Goal: Information Seeking & Learning: Check status

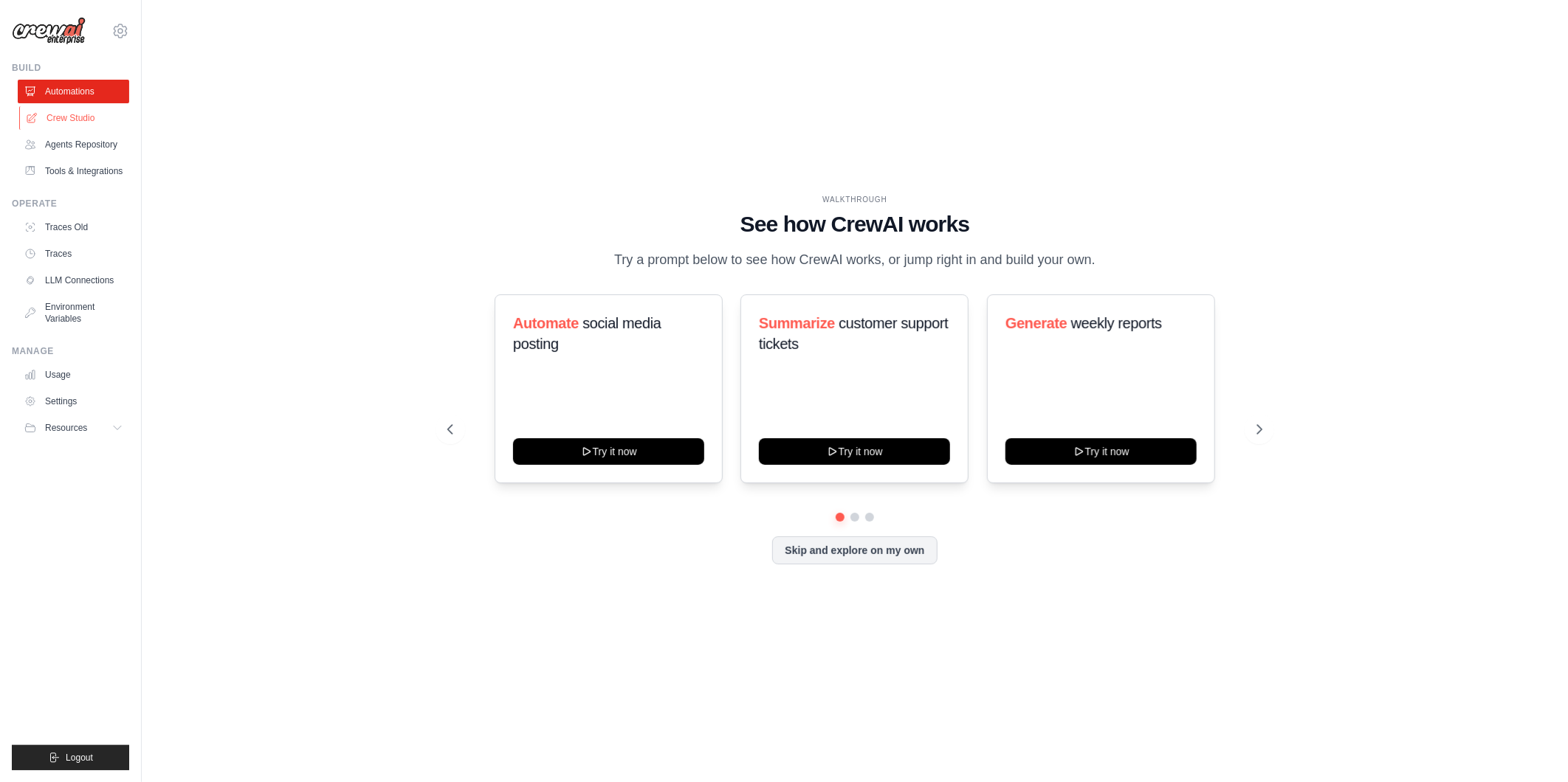
click at [79, 114] on link "Crew Studio" at bounding box center [75, 119] width 112 height 24
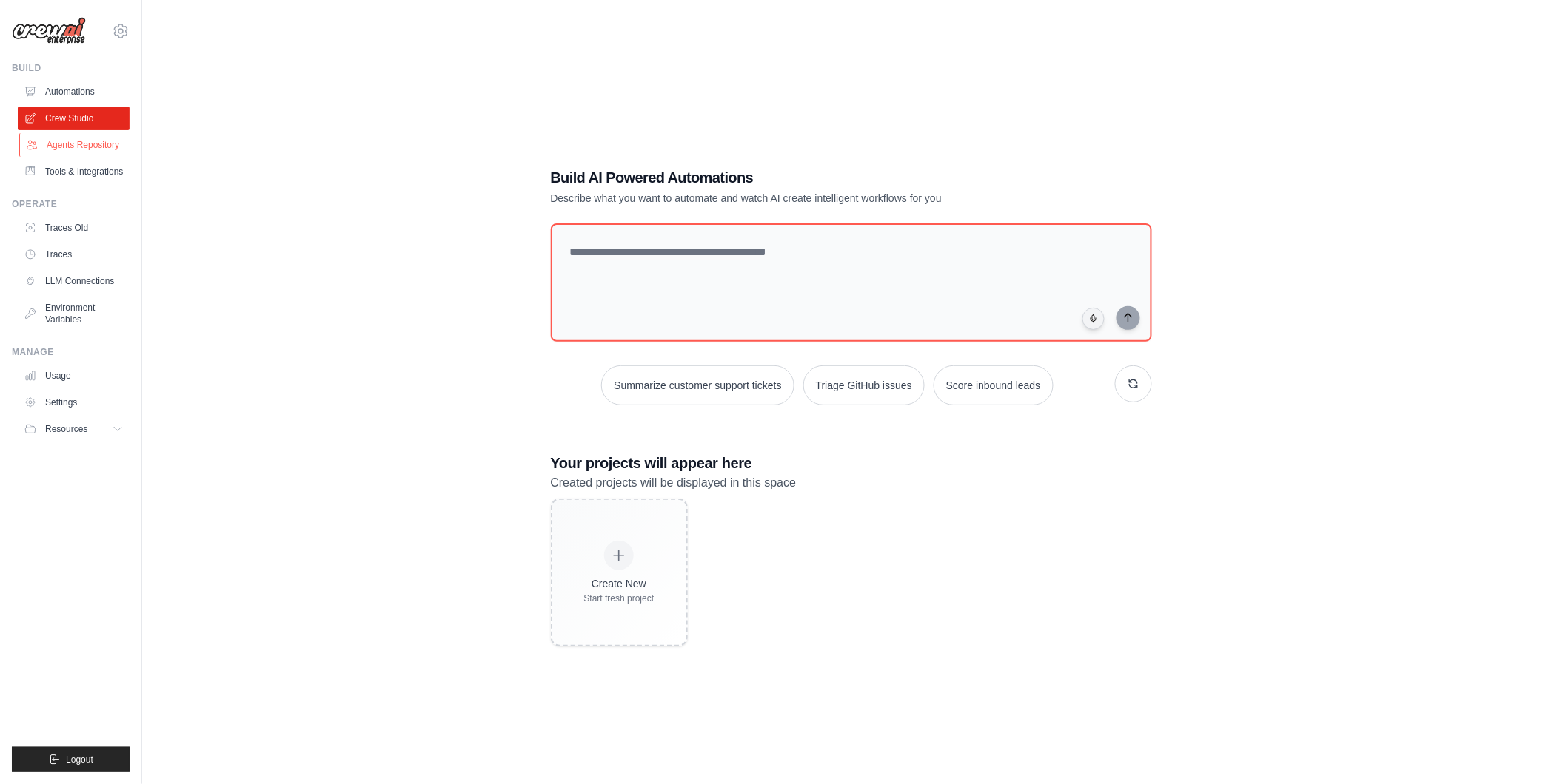
click at [75, 144] on link "Agents Repository" at bounding box center [75, 145] width 112 height 24
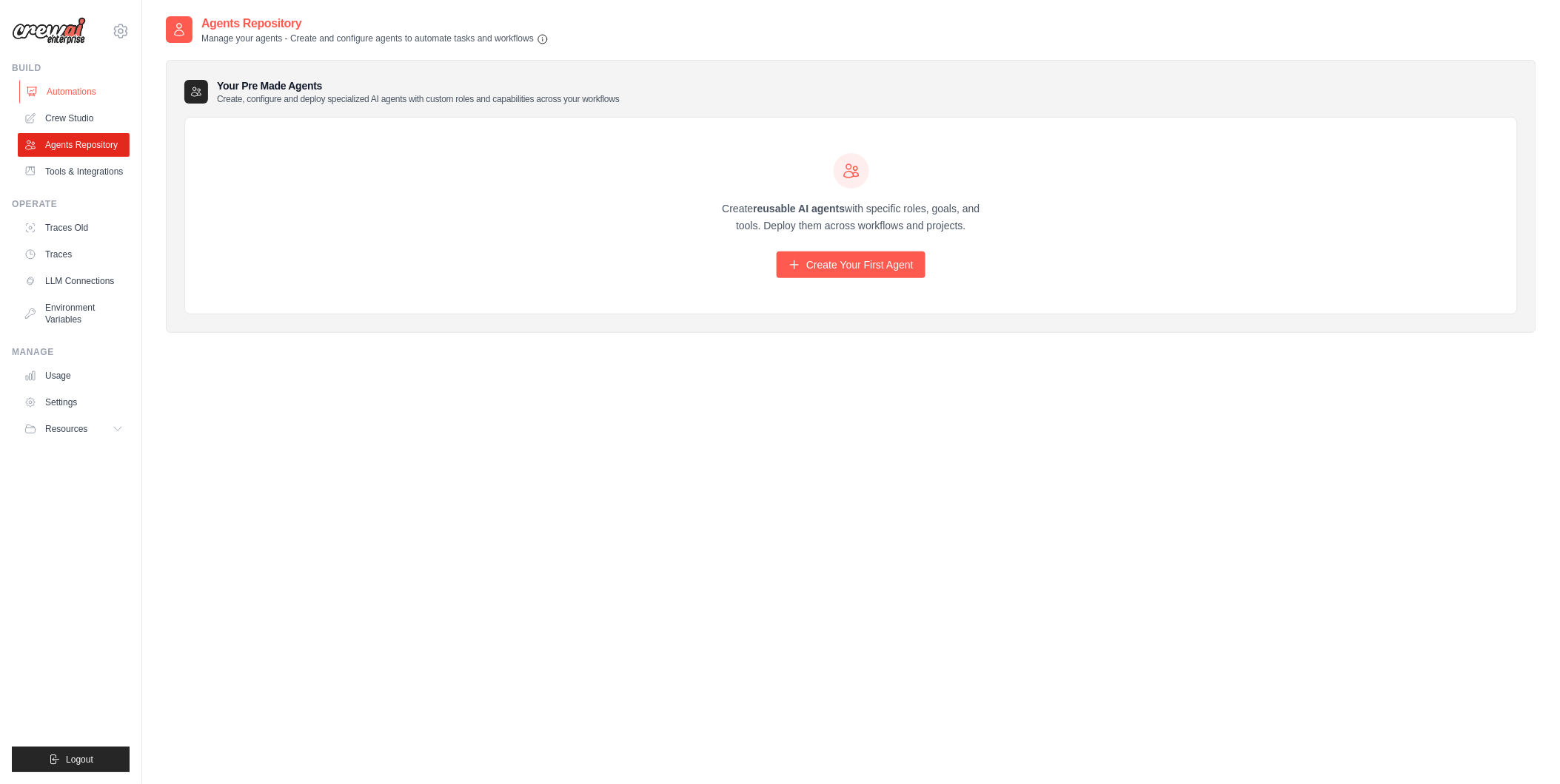
click at [94, 89] on link "Automations" at bounding box center [75, 91] width 112 height 24
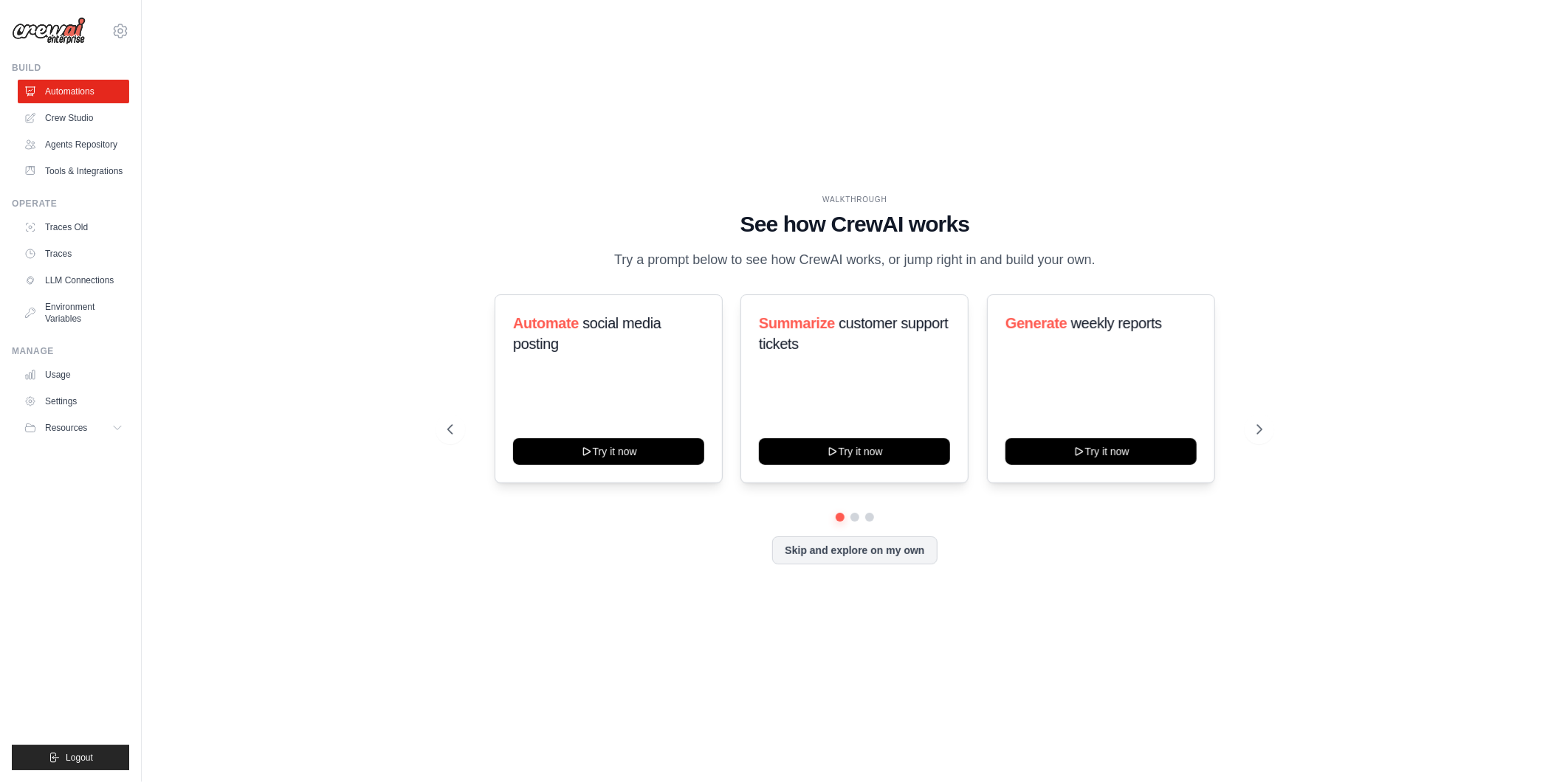
click at [129, 24] on div "vinicius.freitas@piracanjuba.com.br Grupo Piracanjuba Your organization Settings" at bounding box center [71, 391] width 142 height 782
click at [120, 40] on div "vinicius.freitas@piracanjuba.com.br Grupo Piracanjuba Your organization Settings" at bounding box center [71, 23] width 118 height 47
click at [124, 24] on icon at bounding box center [120, 31] width 18 height 18
click at [172, 96] on span "Grupo Piracanjuba" at bounding box center [183, 91] width 117 height 14
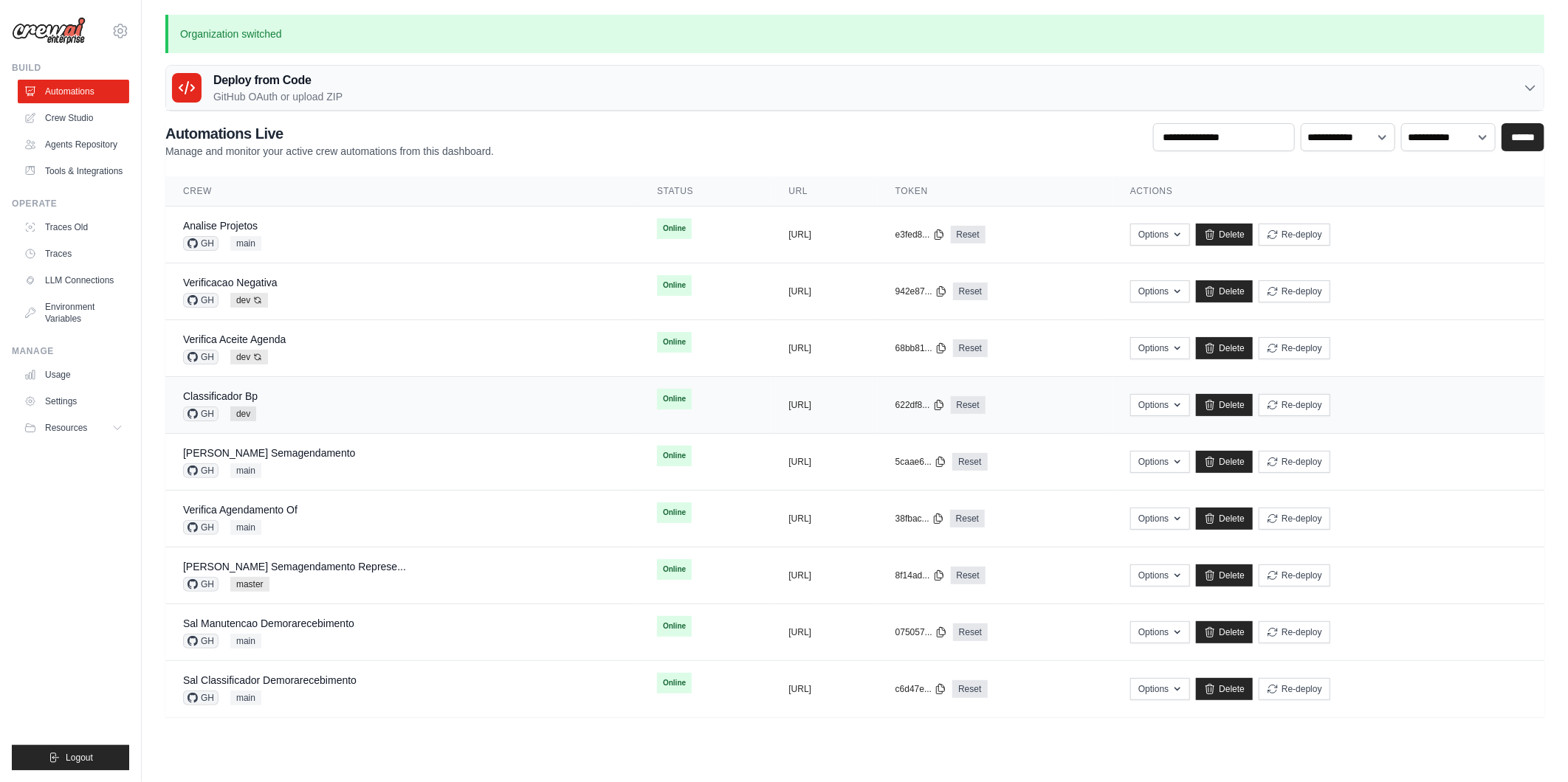
click at [281, 403] on div "Classificador Bp GH dev" at bounding box center [403, 405] width 438 height 32
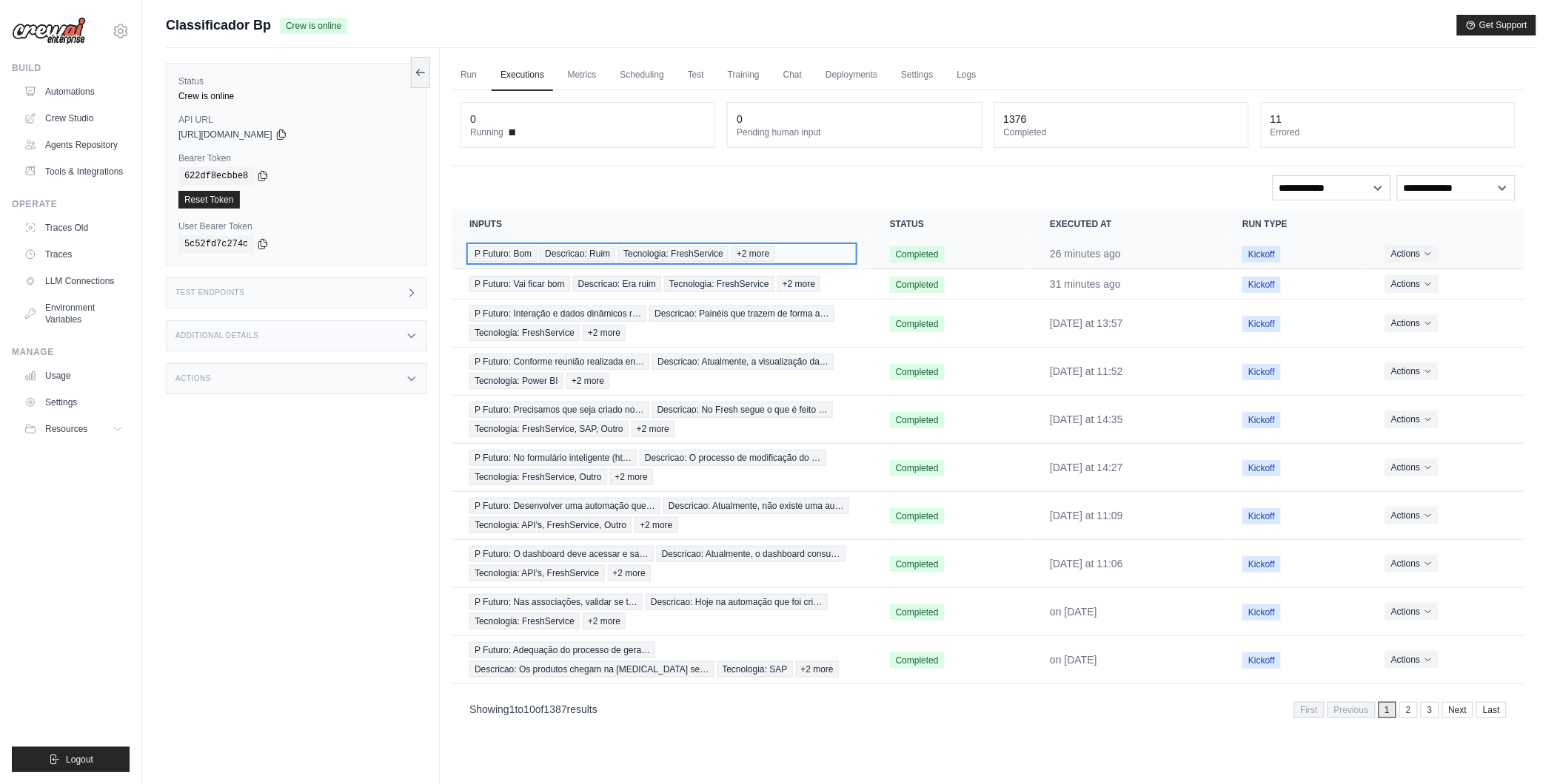
click at [551, 251] on span "Descricao: Ruim" at bounding box center [577, 253] width 75 height 16
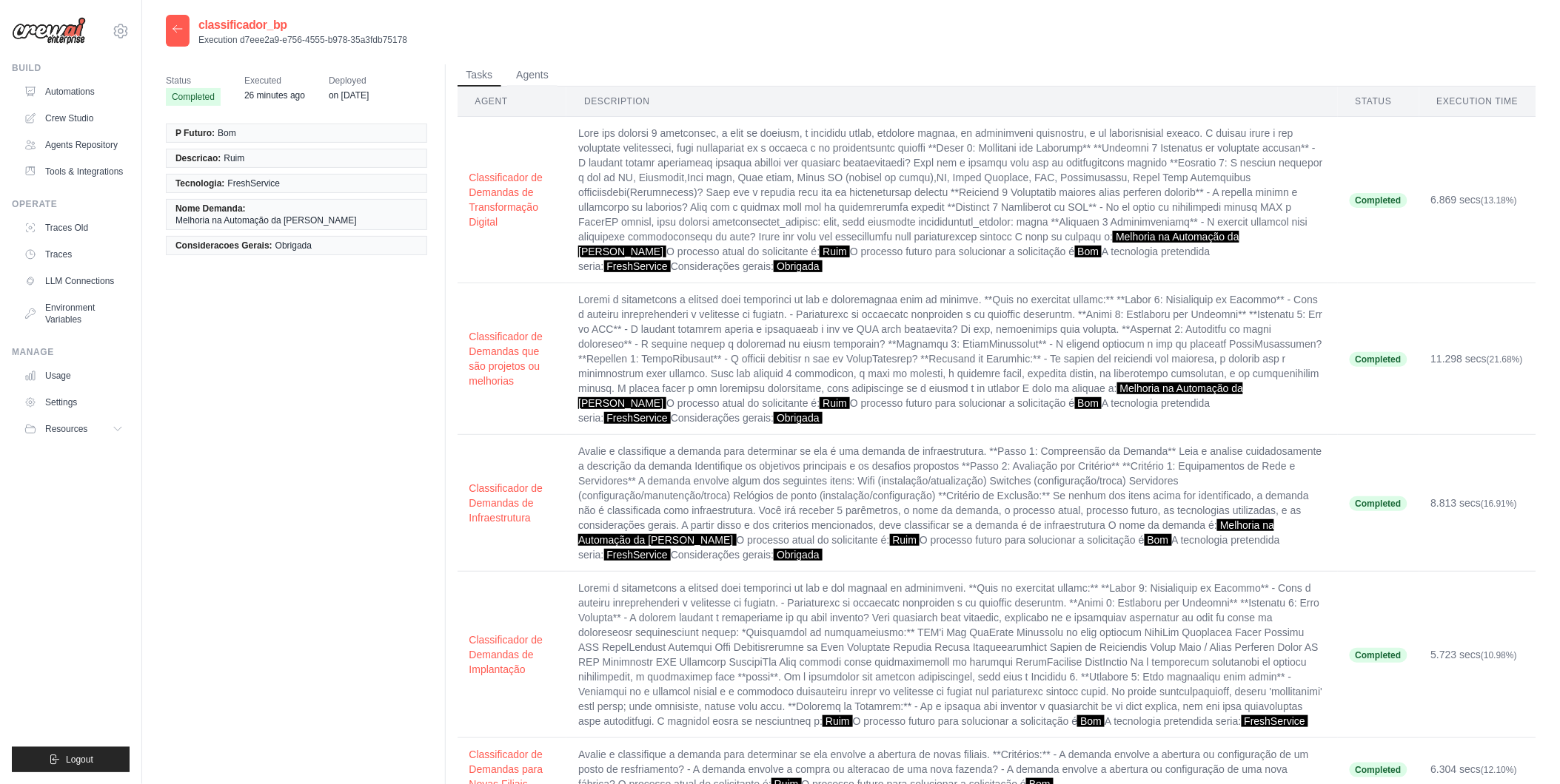
click at [302, 131] on li "P Futuro: Bom" at bounding box center [297, 133] width 262 height 20
click at [470, 727] on td "Classificador de Demandas de Implantação" at bounding box center [512, 655] width 109 height 167
click at [197, 158] on span "Descricao:" at bounding box center [198, 158] width 45 height 12
copy span "Descricao"
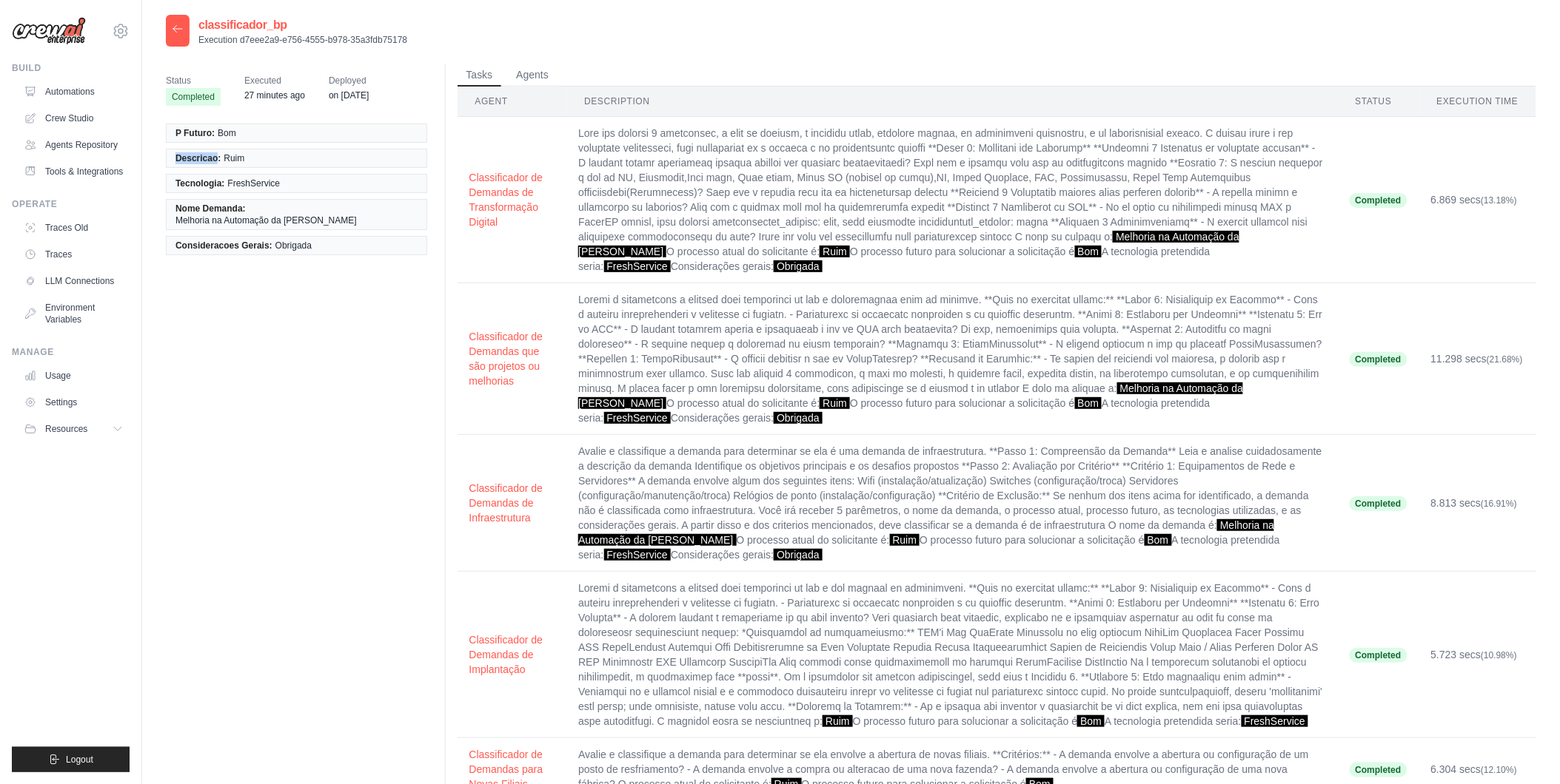
click at [190, 586] on div "Status Completed Executed 27 minutes ago Deployed on Jul 17 P Futuro: Bom Descr…" at bounding box center [851, 499] width 1370 height 871
click at [203, 185] on span "Tecnologia:" at bounding box center [199, 184] width 49 height 12
copy span "Tecnologia"
drag, startPoint x: 294, startPoint y: 626, endPoint x: 289, endPoint y: 519, distance: 107.1
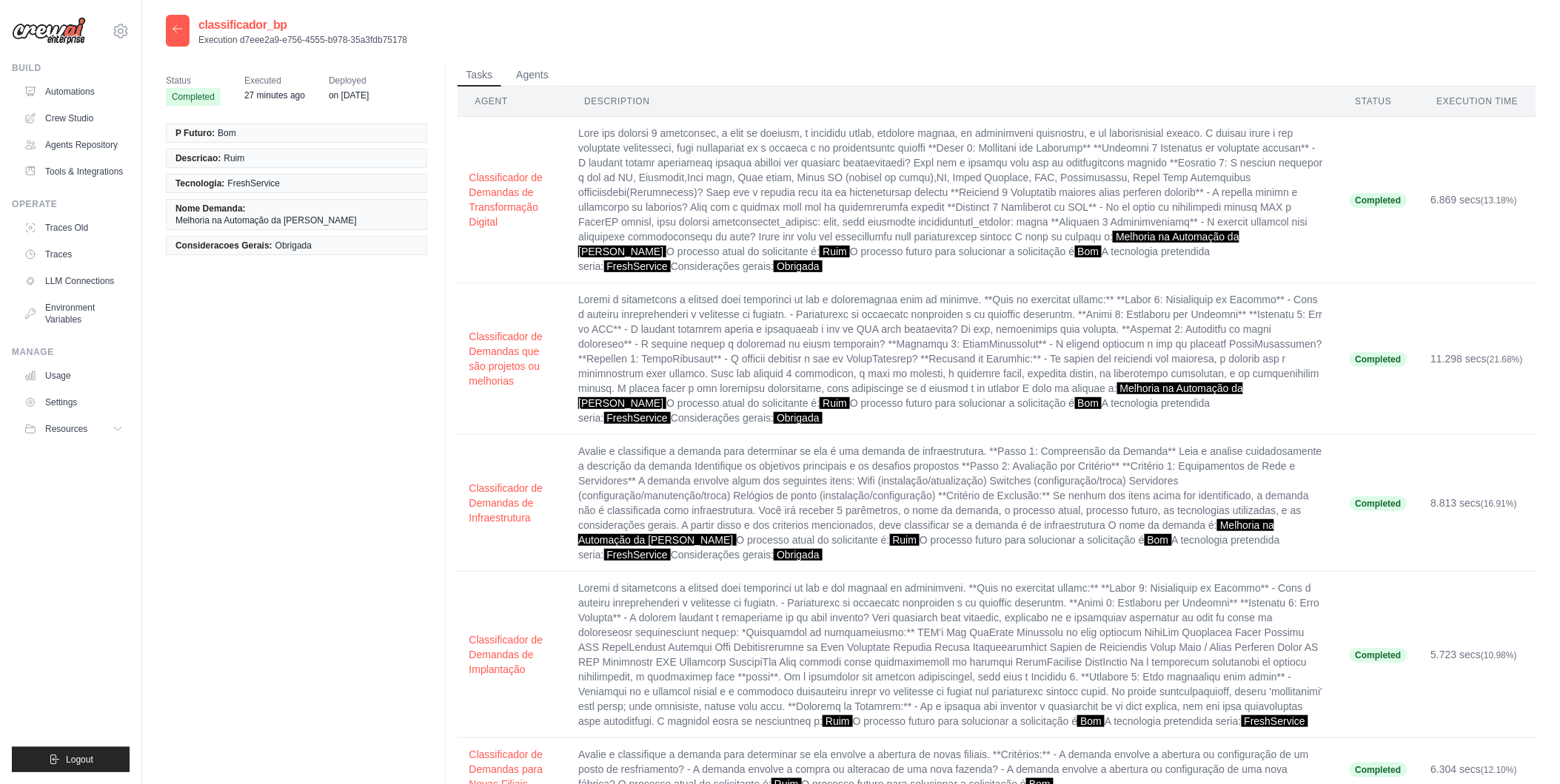
click at [294, 626] on div "Status Completed Executed 27 minutes ago Deployed on Jul 17 P Futuro: Bom Descr…" at bounding box center [851, 499] width 1370 height 871
click at [262, 185] on span "FreshService" at bounding box center [253, 184] width 52 height 12
copy span "FreshService"
click at [245, 548] on div "Status Completed Executed 27 minutes ago Deployed on Jul 17 P Futuro: Bom Descr…" at bounding box center [851, 499] width 1370 height 871
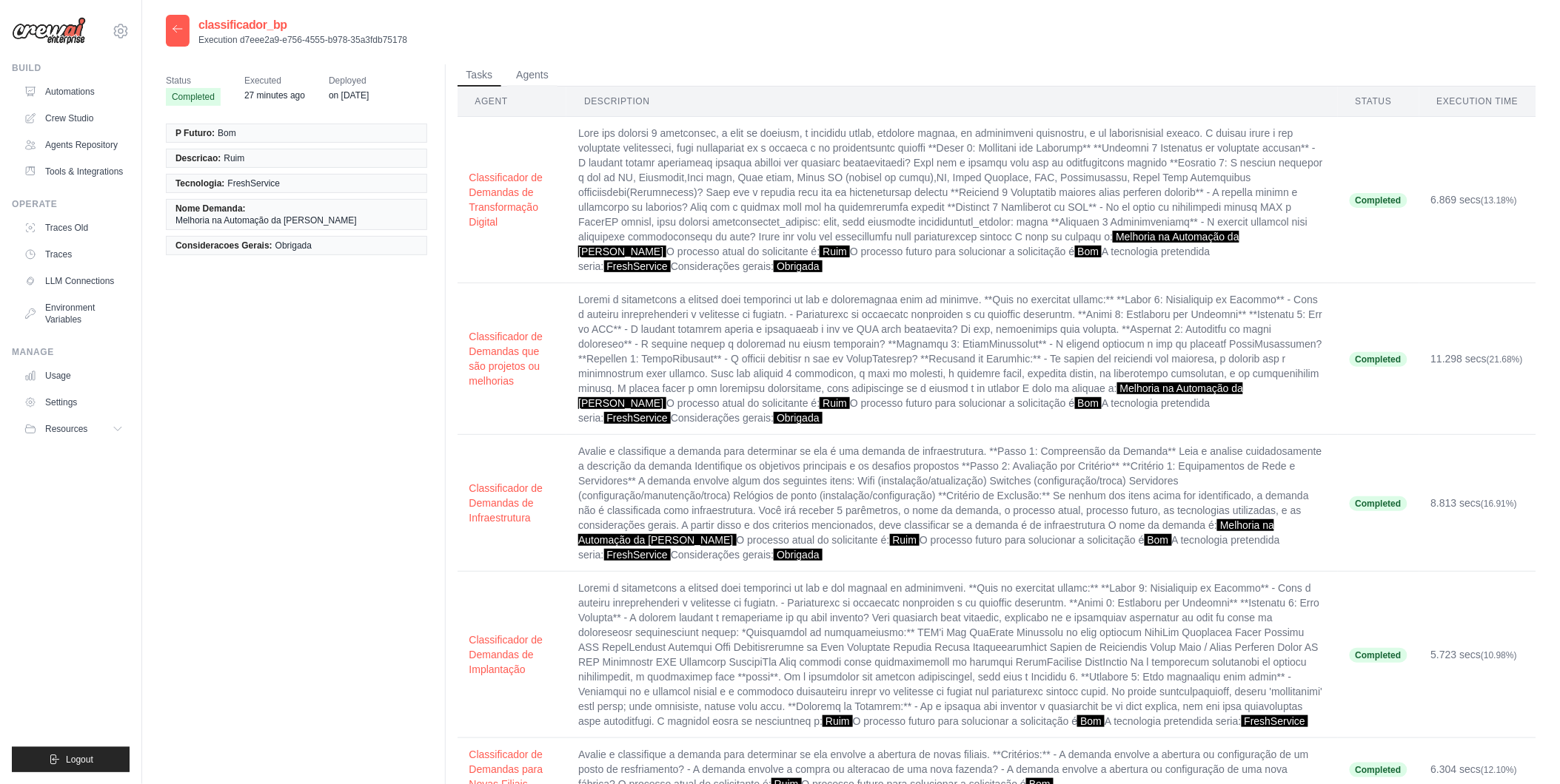
click at [204, 207] on span "Nome Demanda:" at bounding box center [210, 209] width 70 height 12
copy li "Nome Demanda:"
drag, startPoint x: 263, startPoint y: 573, endPoint x: 265, endPoint y: 558, distance: 15.1
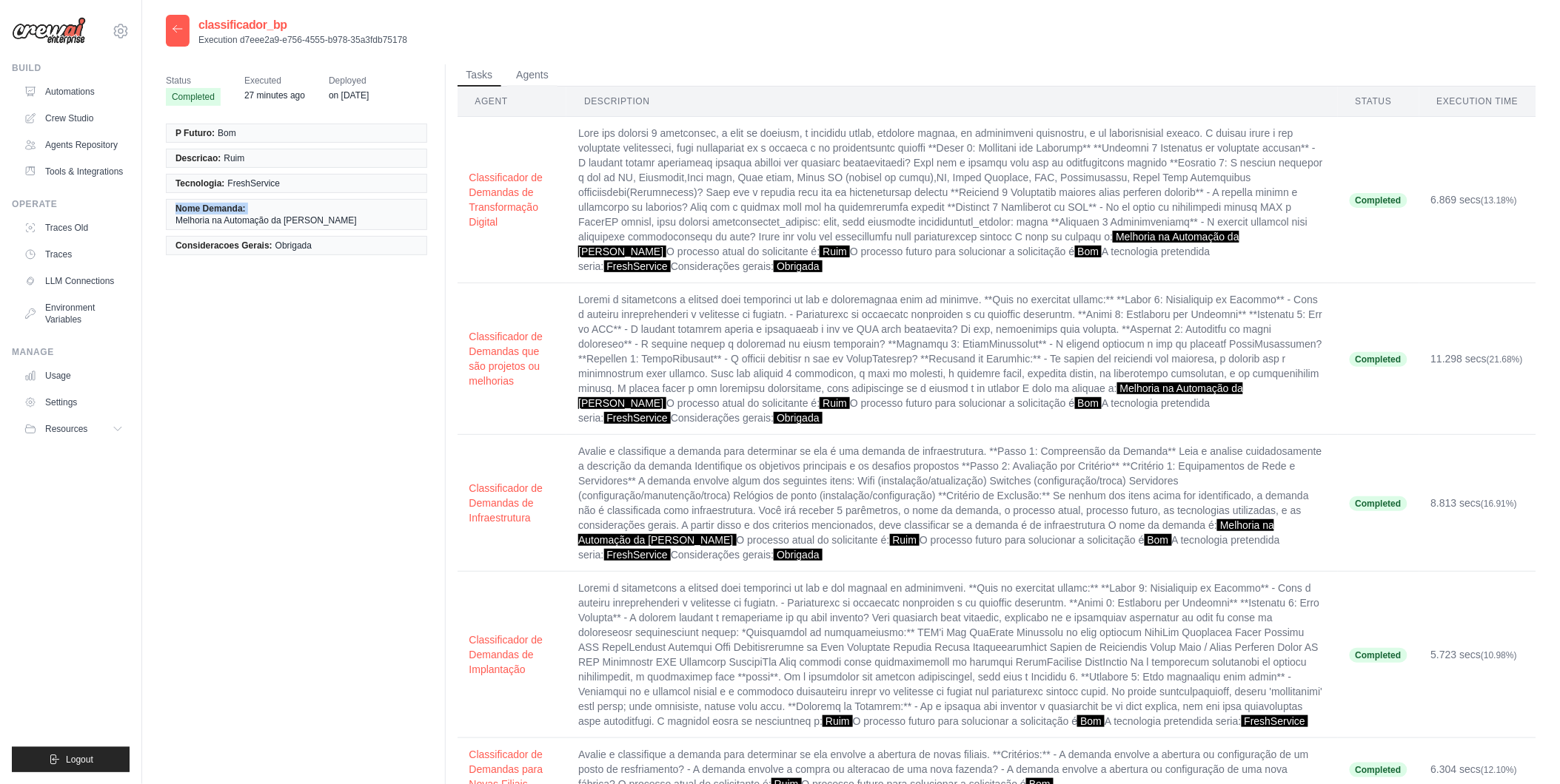
click at [263, 573] on div "Status Completed Executed 27 minutes ago Deployed on Jul 17 P Futuro: Bom Descr…" at bounding box center [851, 499] width 1370 height 871
click at [238, 239] on span "Consideracoes Gerais:" at bounding box center [223, 245] width 97 height 12
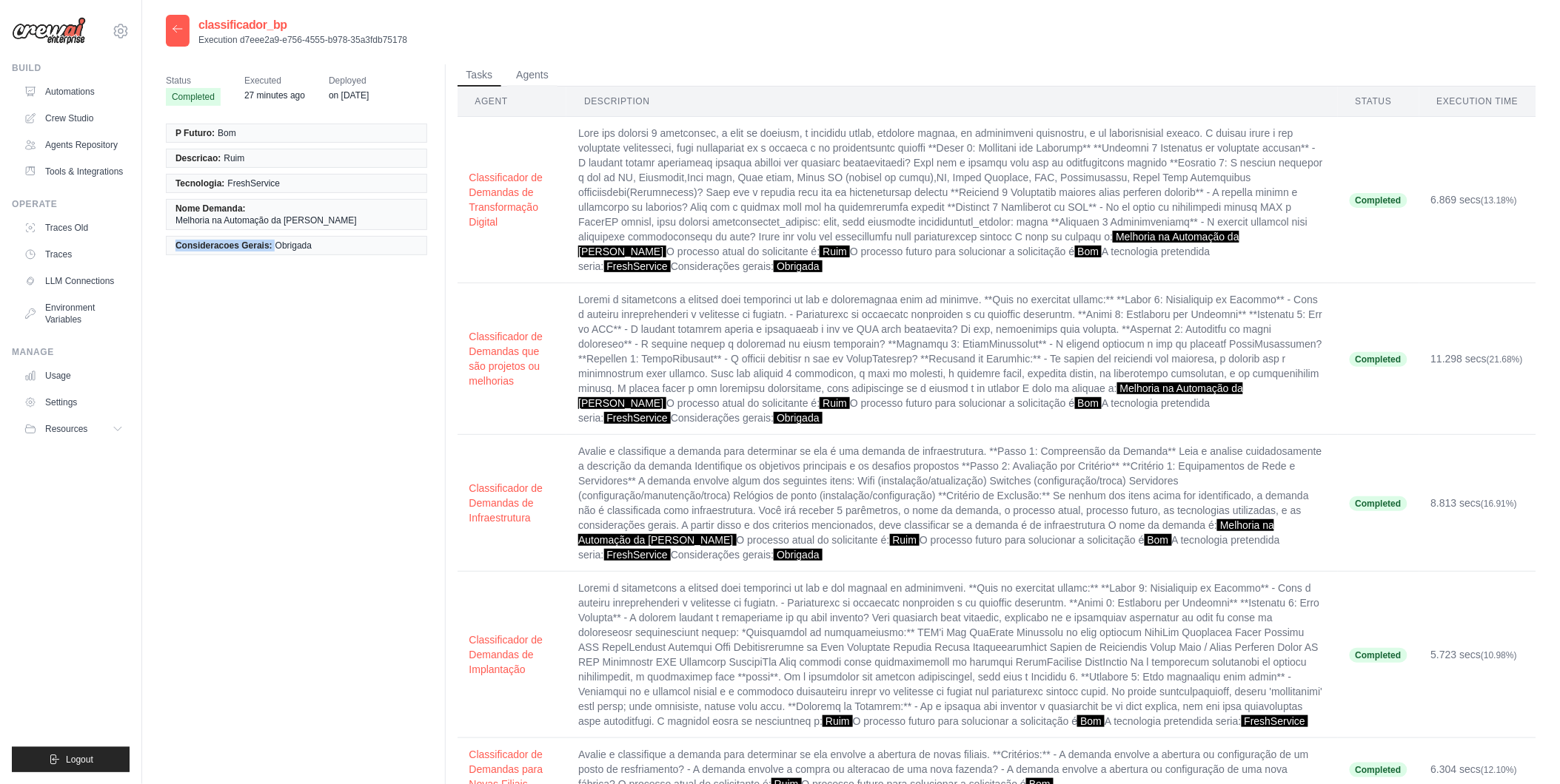
copy li "Consideracoes Gerais:"
click at [298, 749] on div "Status Completed Executed 28 minutes ago Deployed on Jul 17 P Futuro: Bom Descr…" at bounding box center [851, 499] width 1370 height 871
click at [293, 239] on span "Obrigada" at bounding box center [293, 245] width 36 height 12
copy span "Obrigada"
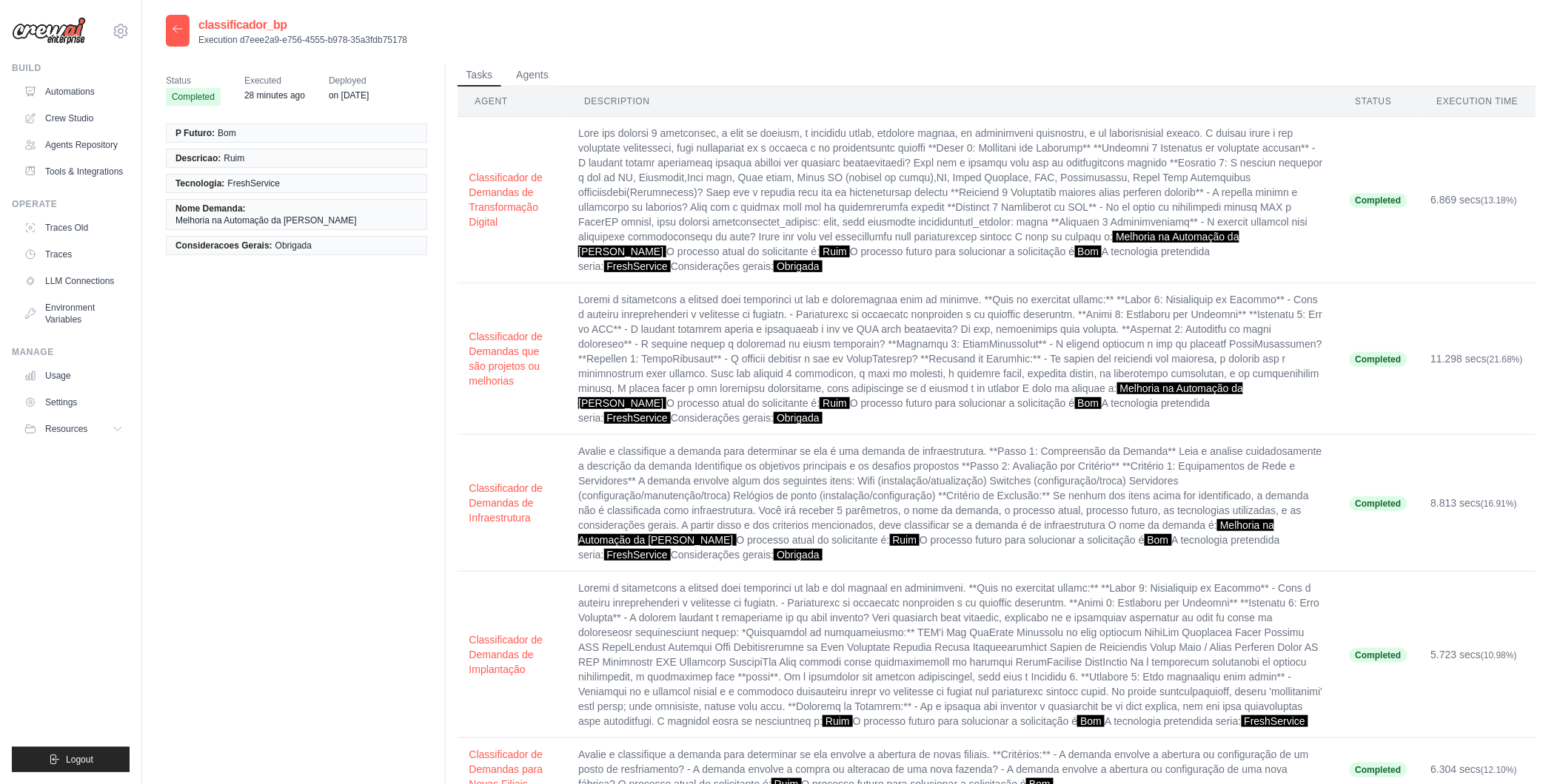
click at [306, 553] on div "Status Completed Executed 28 minutes ago Deployed on Jul 17 P Futuro: Bom Descr…" at bounding box center [851, 499] width 1370 height 871
drag, startPoint x: 378, startPoint y: 203, endPoint x: 247, endPoint y: 210, distance: 131.2
click at [247, 210] on li "Nome Demanda: Melhoria na Automação da Ariana" at bounding box center [297, 215] width 262 height 31
copy span "Melhoria na Automação da Ariana"
click at [400, 646] on div "Status Completed Executed 28 minutes ago Deployed on Jul 17 P Futuro: Bom Descr…" at bounding box center [851, 499] width 1370 height 871
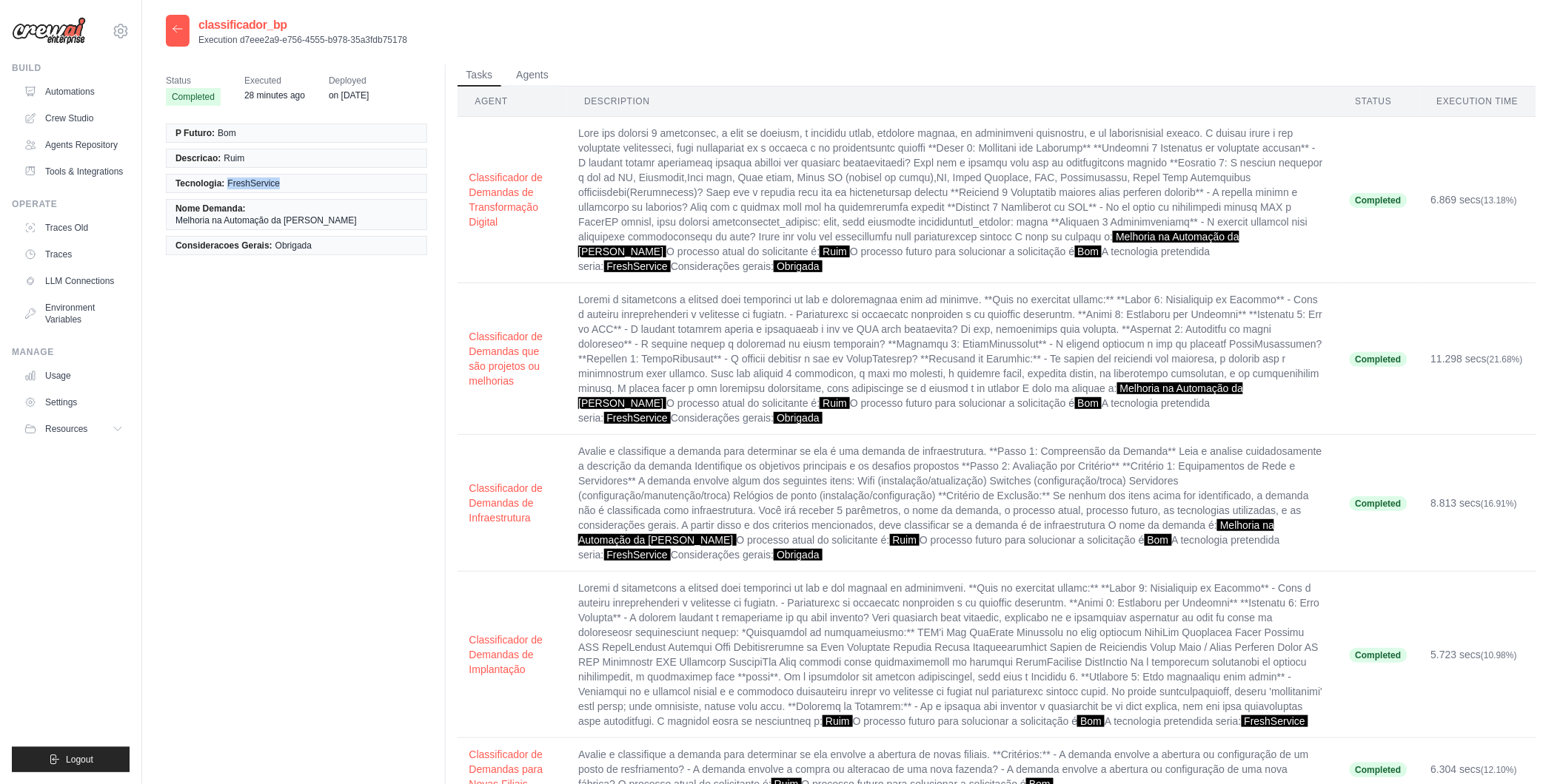
drag, startPoint x: 289, startPoint y: 182, endPoint x: 227, endPoint y: 191, distance: 62.6
click at [227, 191] on li "Tecnologia: FreshService" at bounding box center [297, 183] width 262 height 20
copy span "FreshService"
drag, startPoint x: 280, startPoint y: 577, endPoint x: 275, endPoint y: 440, distance: 137.1
click at [280, 577] on div "Status Completed Executed 28 minutes ago Deployed on Jul 17 P Futuro: Bom Descr…" at bounding box center [851, 499] width 1370 height 871
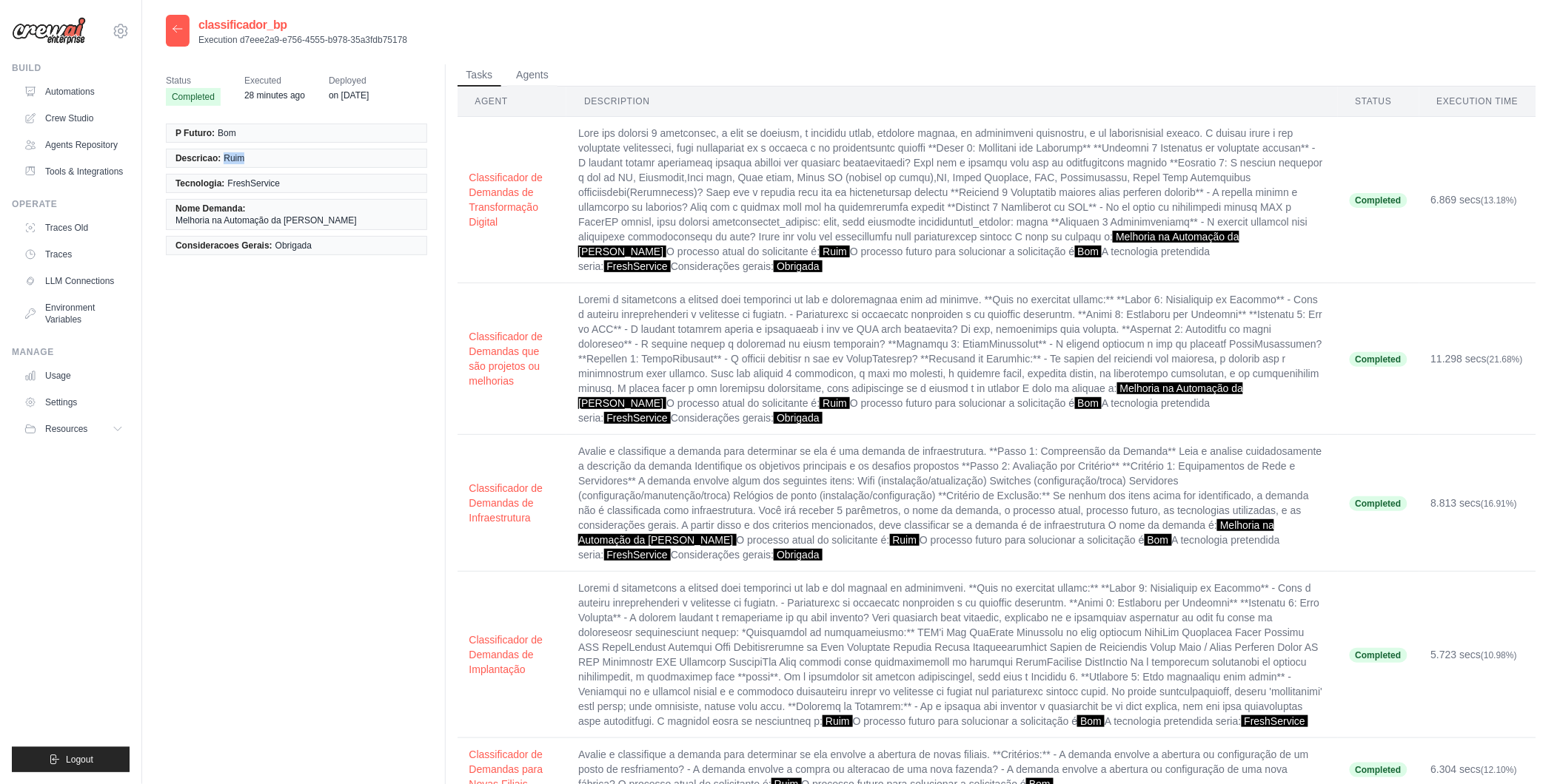
drag, startPoint x: 255, startPoint y: 156, endPoint x: 223, endPoint y: 159, distance: 32.1
click at [223, 159] on li "Descricao: Ruim" at bounding box center [297, 158] width 262 height 20
copy span "Ruim"
click at [268, 581] on div "Status Completed Executed 28 minutes ago Deployed on Jul 17 P Futuro: Bom Descr…" at bounding box center [851, 499] width 1370 height 871
click at [226, 135] on span "Bom" at bounding box center [227, 133] width 19 height 12
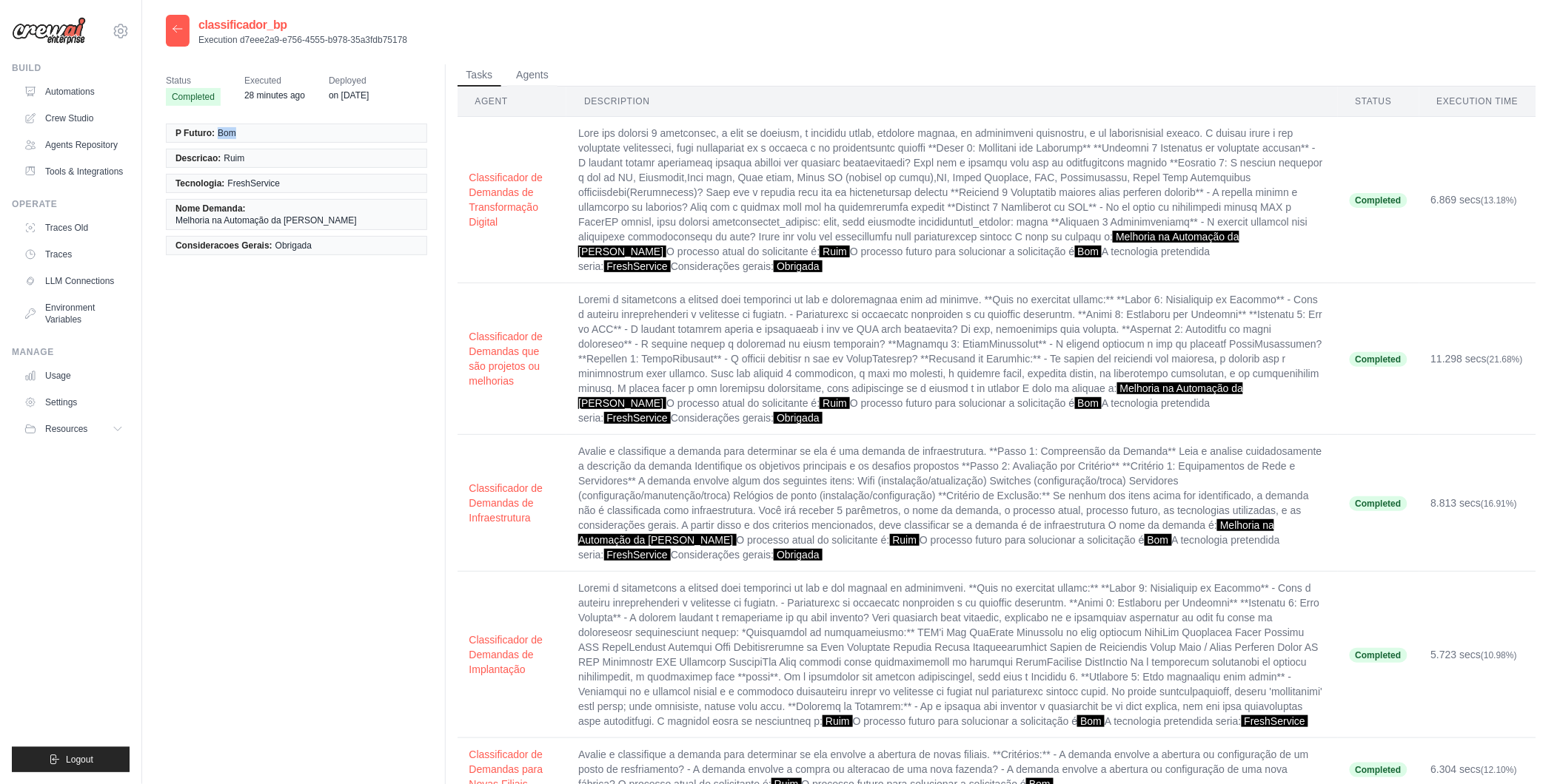
click at [226, 135] on span "Bom" at bounding box center [227, 133] width 19 height 12
copy span "Bom"
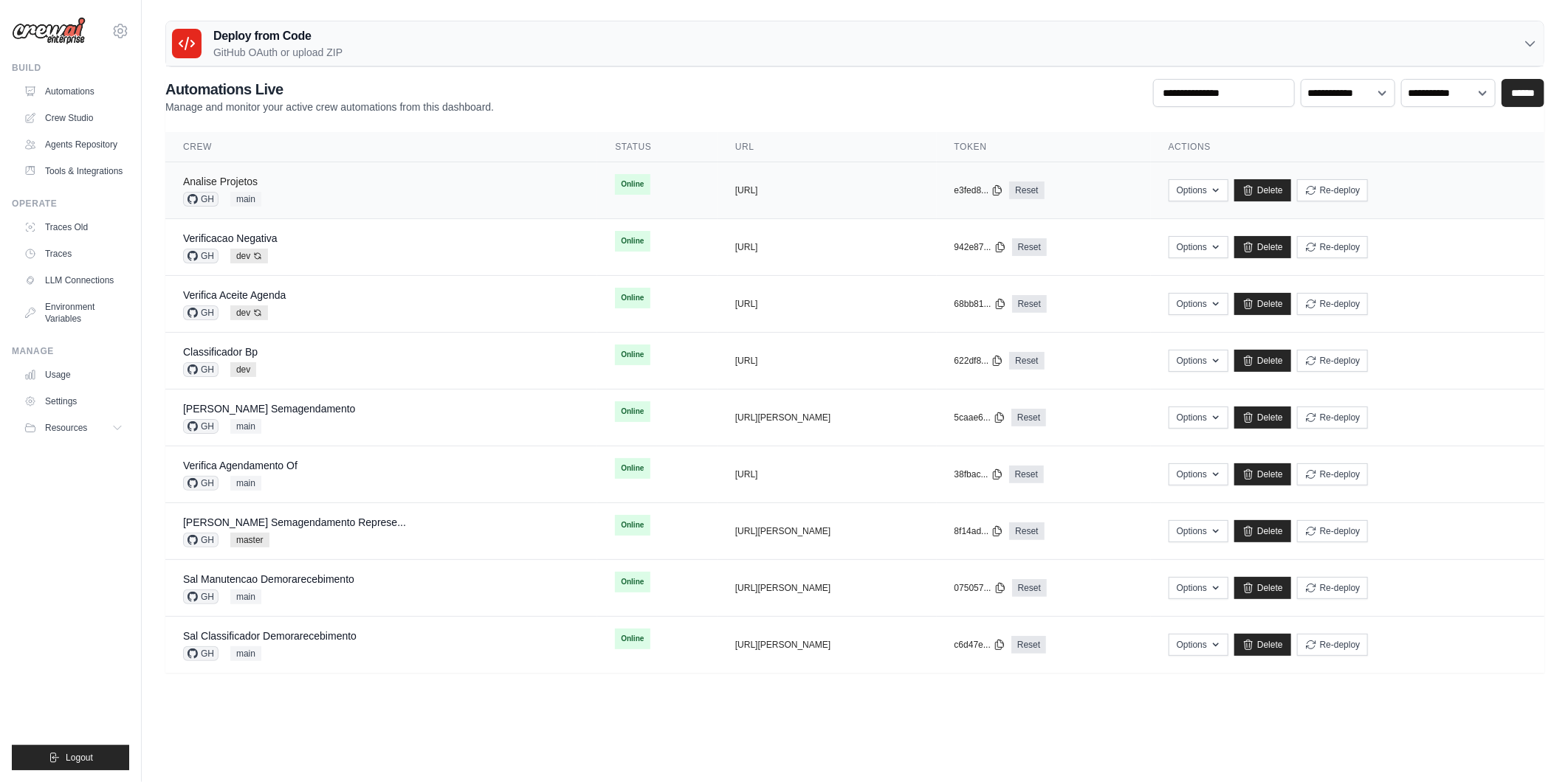
click at [241, 185] on link "Analise Projetos" at bounding box center [220, 182] width 74 height 12
click at [295, 343] on td "Classificador Bp GH dev" at bounding box center [381, 361] width 432 height 57
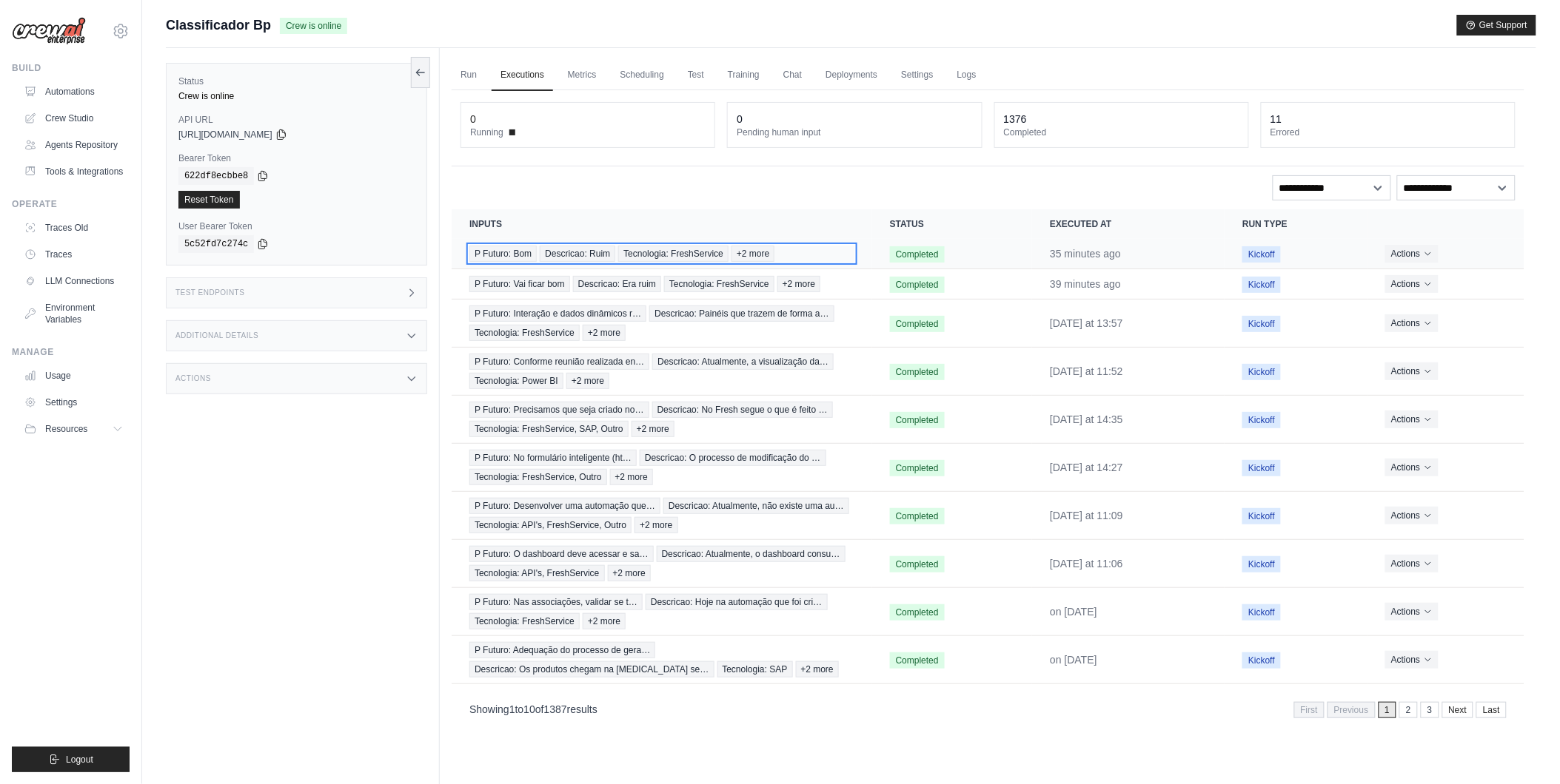
click at [482, 254] on span "P Futuro: Bom" at bounding box center [503, 253] width 68 height 16
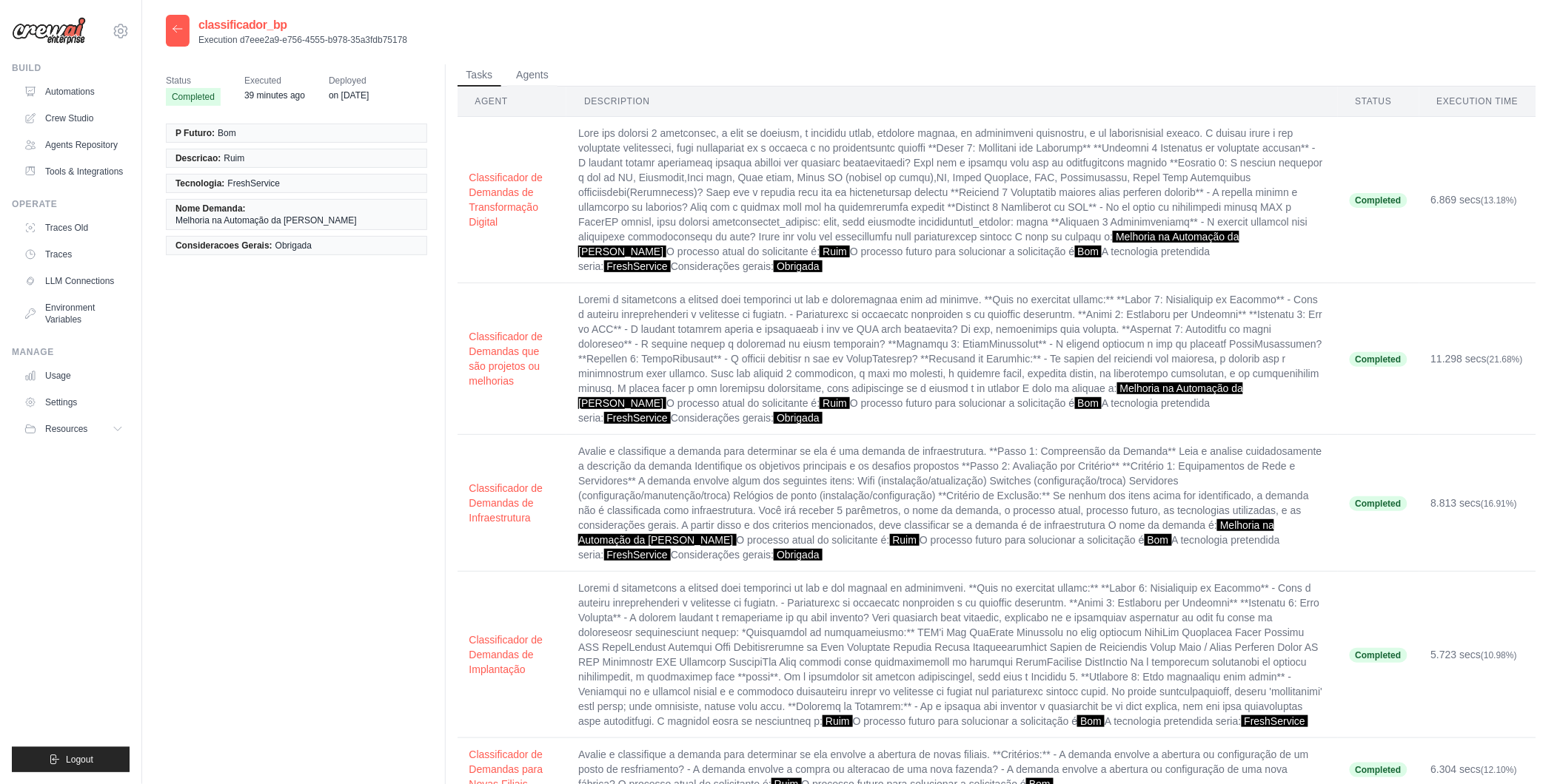
click at [183, 25] on icon at bounding box center [178, 29] width 12 height 12
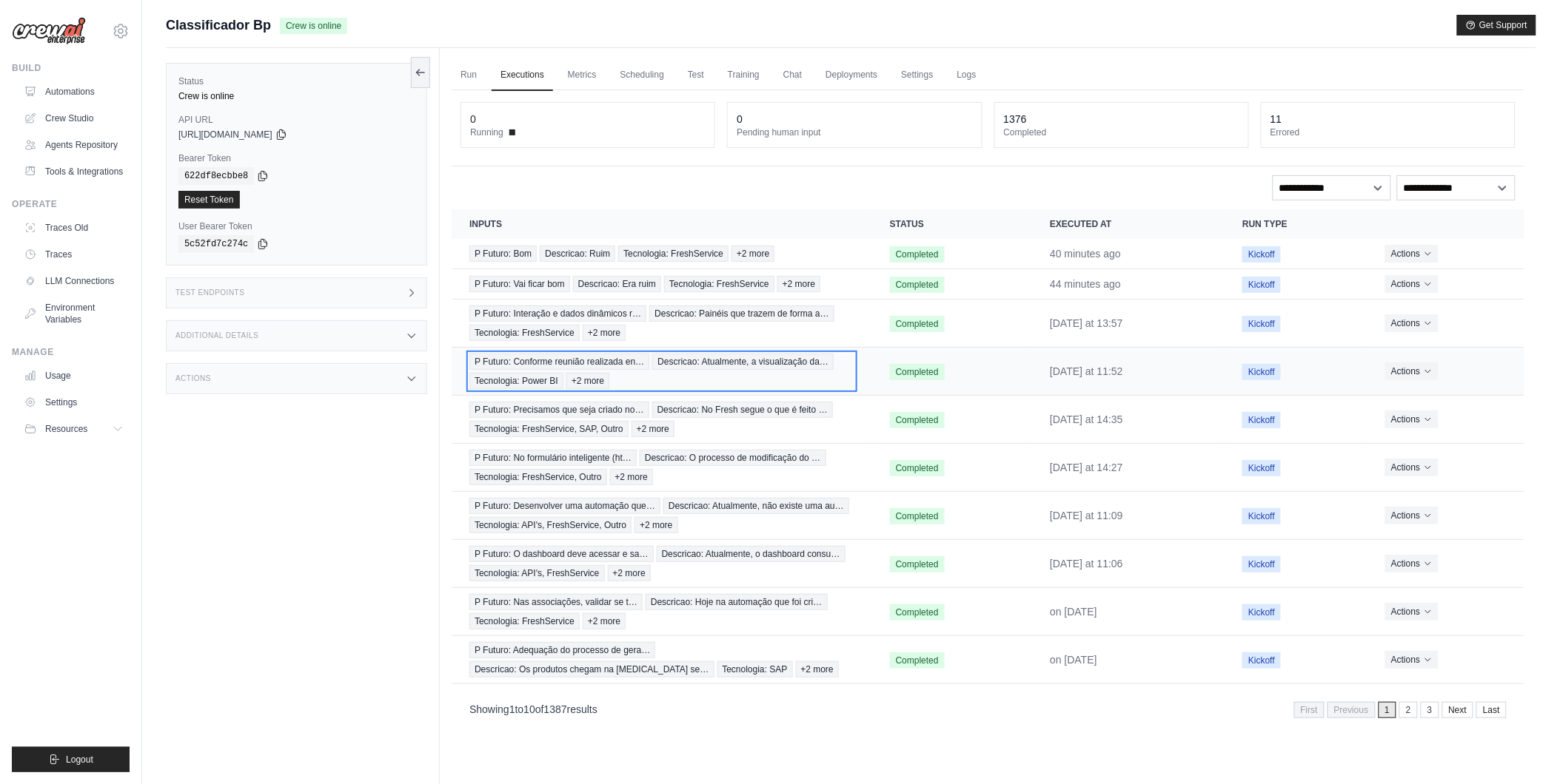
click at [543, 382] on span "Tecnologia: Power BI" at bounding box center [517, 380] width 94 height 16
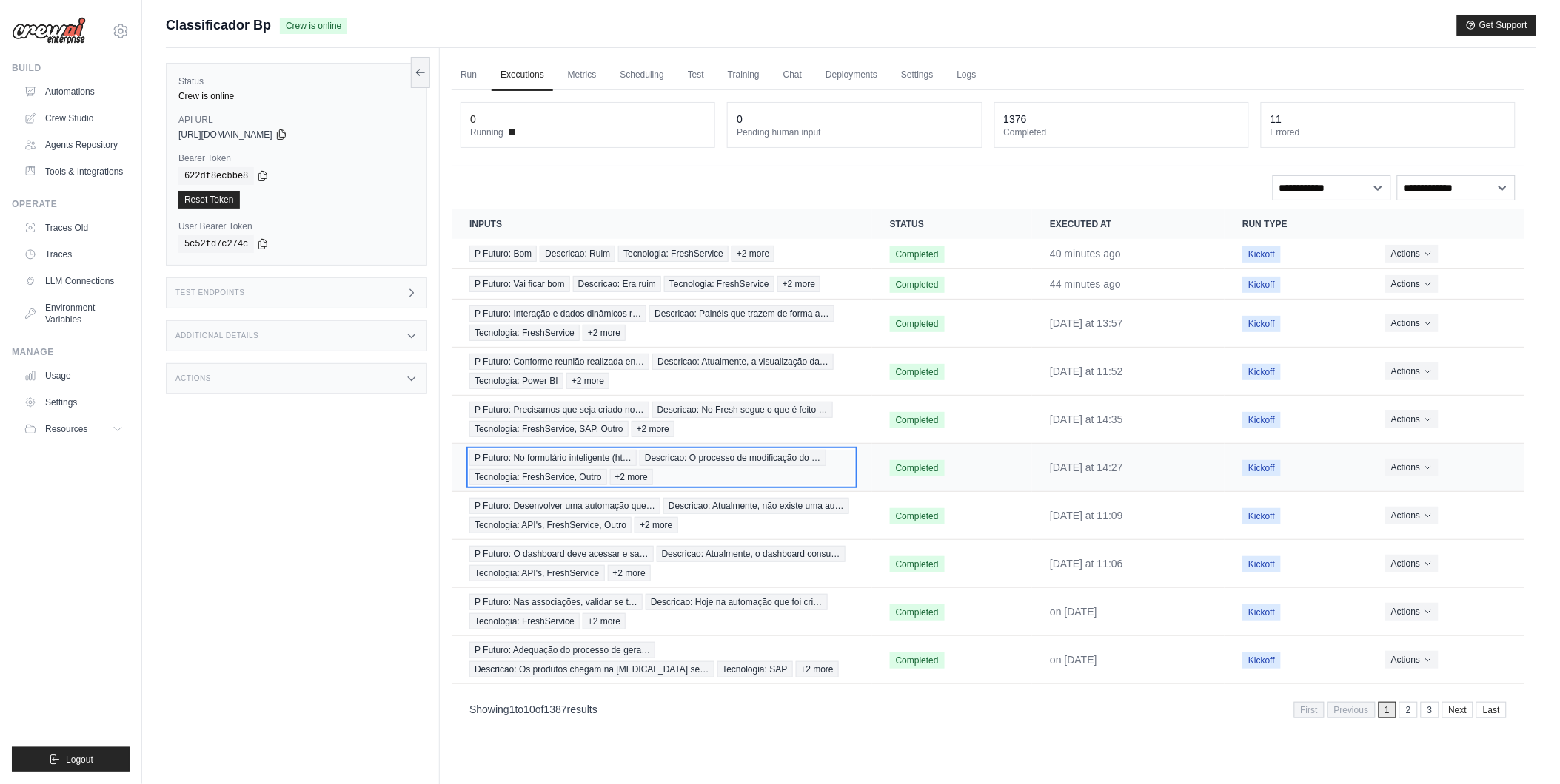
click at [572, 472] on span "Tecnologia: FreshService, Outro" at bounding box center [538, 477] width 137 height 16
click at [630, 173] on div "**********" at bounding box center [988, 410] width 1072 height 638
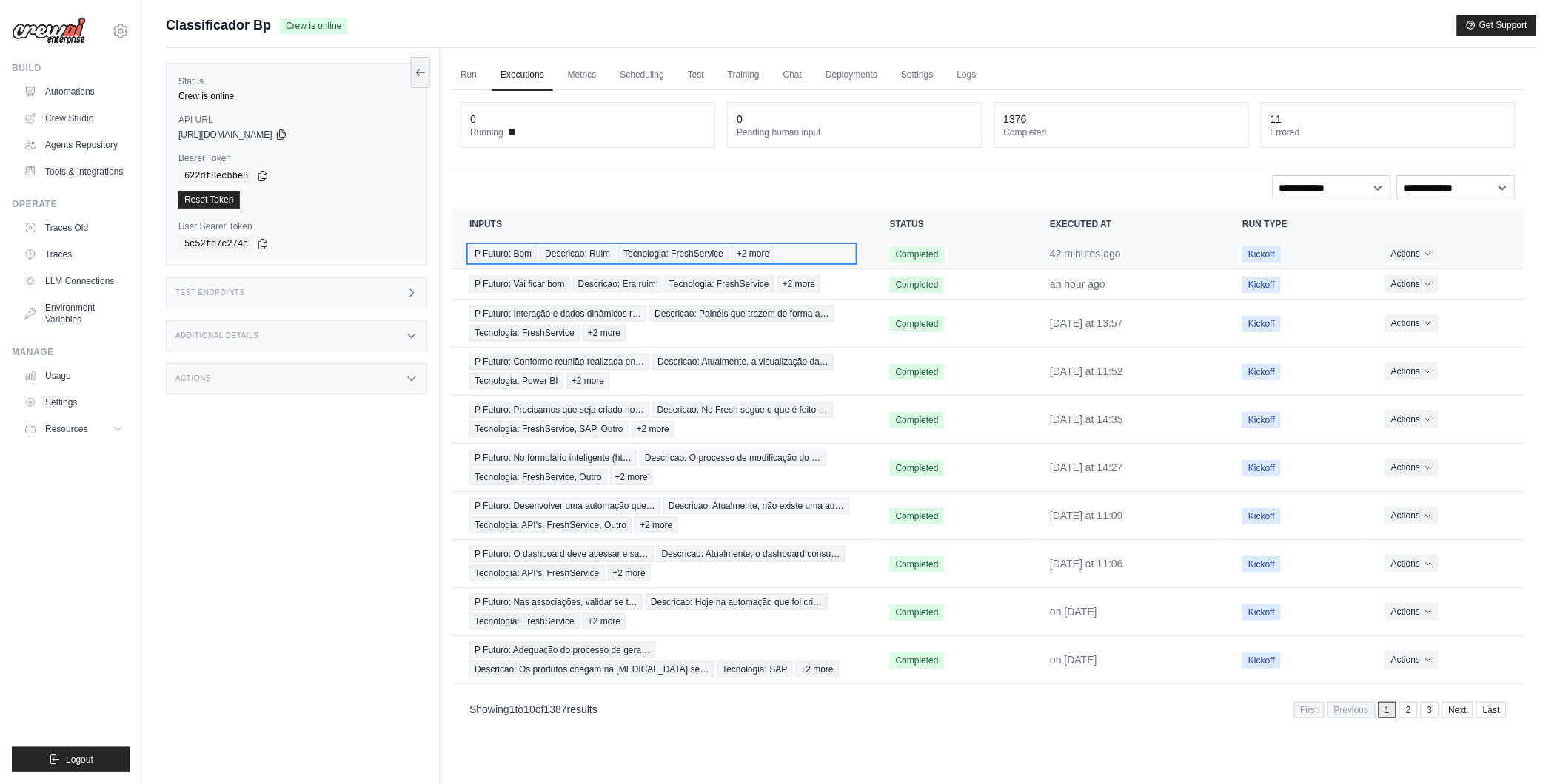
click at [570, 247] on span "Descricao: Ruim" at bounding box center [577, 253] width 75 height 16
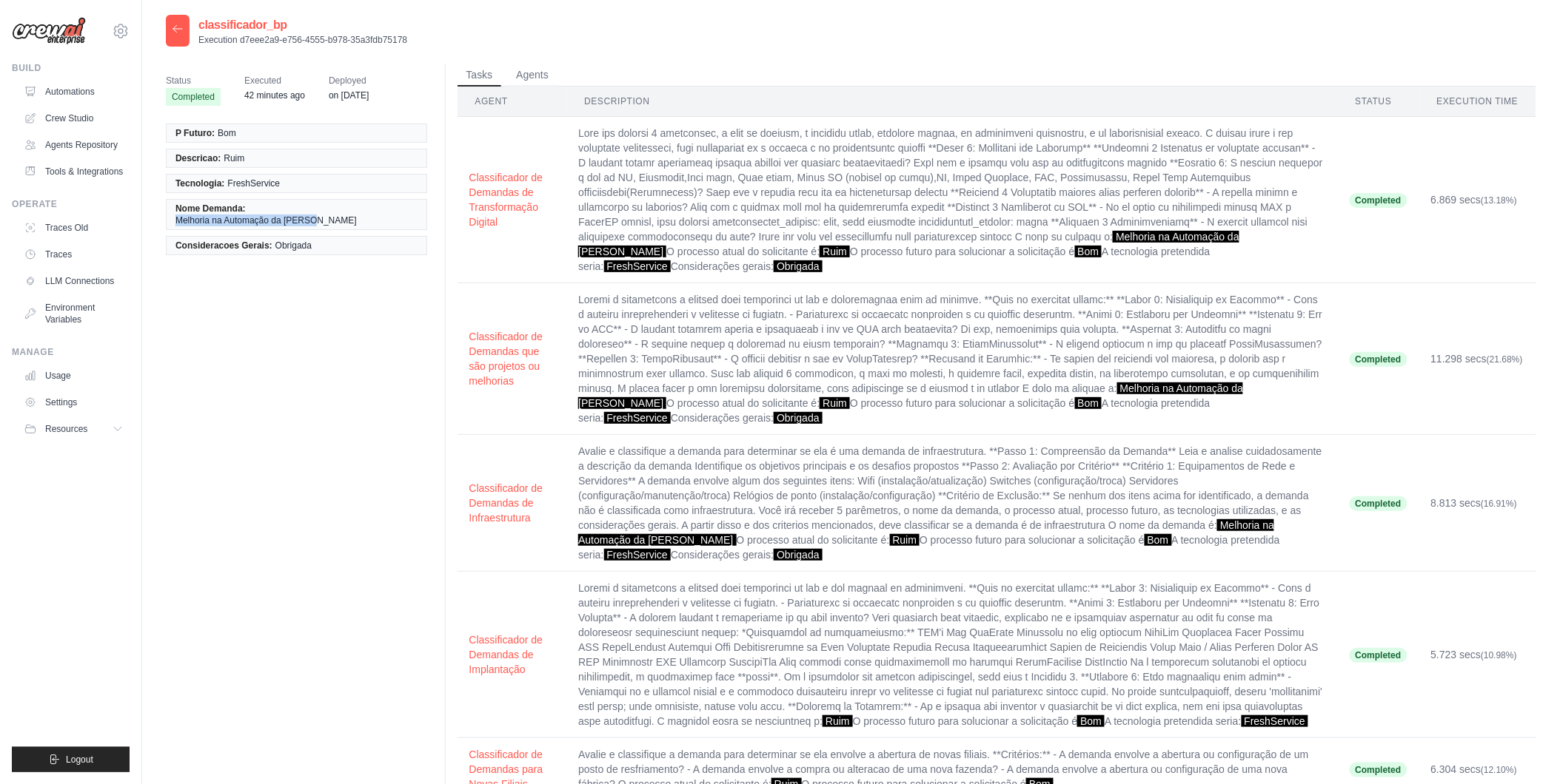
drag, startPoint x: 249, startPoint y: 209, endPoint x: 432, endPoint y: 206, distance: 183.0
click at [432, 206] on div "P Futuro: Bom Descricao: Ruim Tecnologia: FreshService Nome Demanda: Melhoria n…" at bounding box center [302, 189] width 273 height 150
copy span "Melhoria na Automação da Ariana"
click at [438, 599] on div "Status Completed Executed 44 minutes ago Deployed on Jul 17 P Futuro: Bom Descr…" at bounding box center [851, 499] width 1370 height 871
click at [180, 33] on icon at bounding box center [178, 29] width 12 height 12
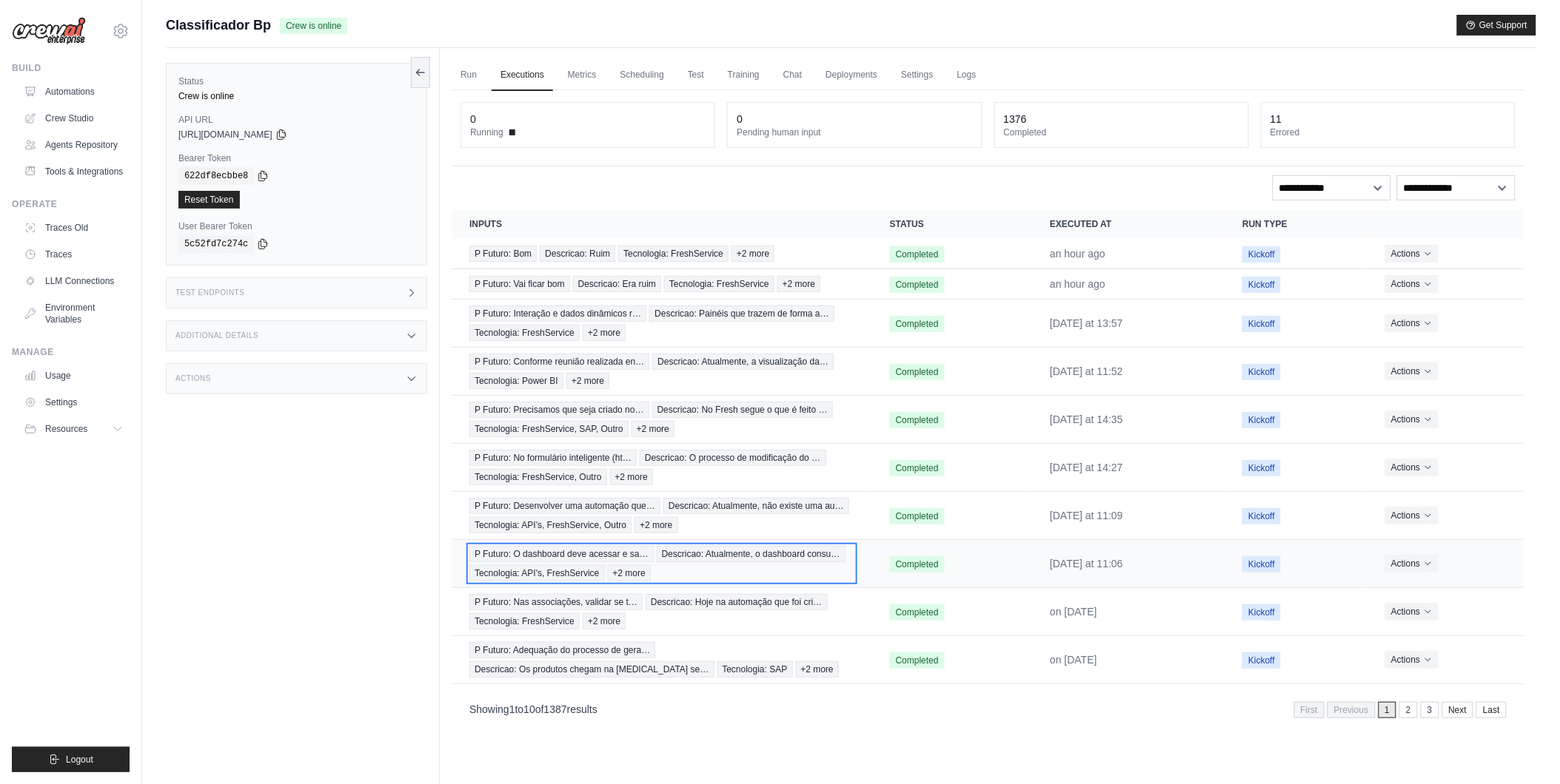
click at [706, 581] on div "P Futuro: O dashboard deve acessar e sa… Descricao: Atualmente, o dashboard con…" at bounding box center [662, 564] width 385 height 36
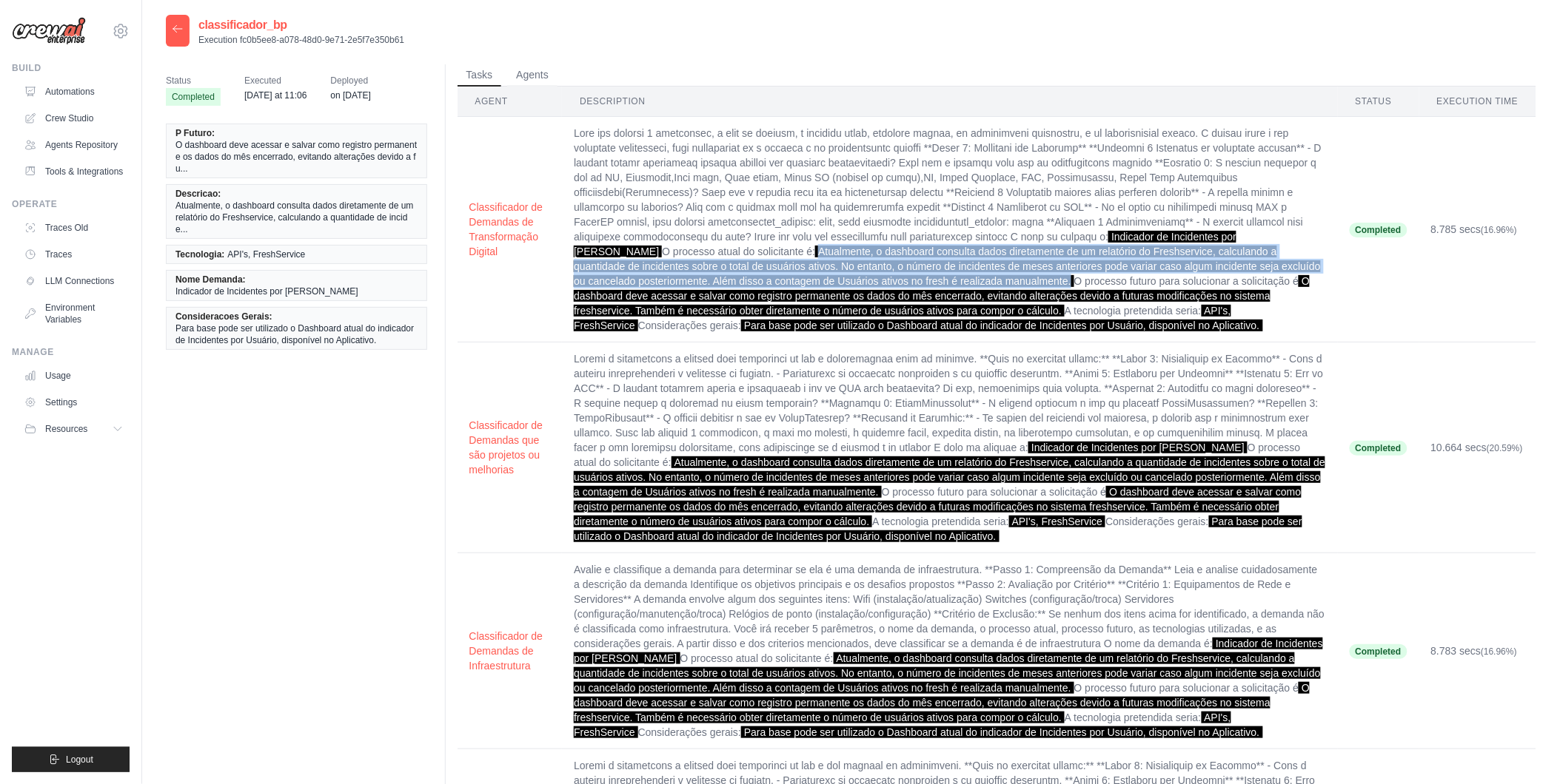
drag, startPoint x: 650, startPoint y: 247, endPoint x: 882, endPoint y: 283, distance: 234.8
click at [882, 283] on td "Indicador de Incidentes por Usuário O processo atual do solicitante é: Atualmen…" at bounding box center [949, 230] width 776 height 226
copy span "Atualmente, o dashboard consulta dados diretamente de um relatório do Freshserv…"
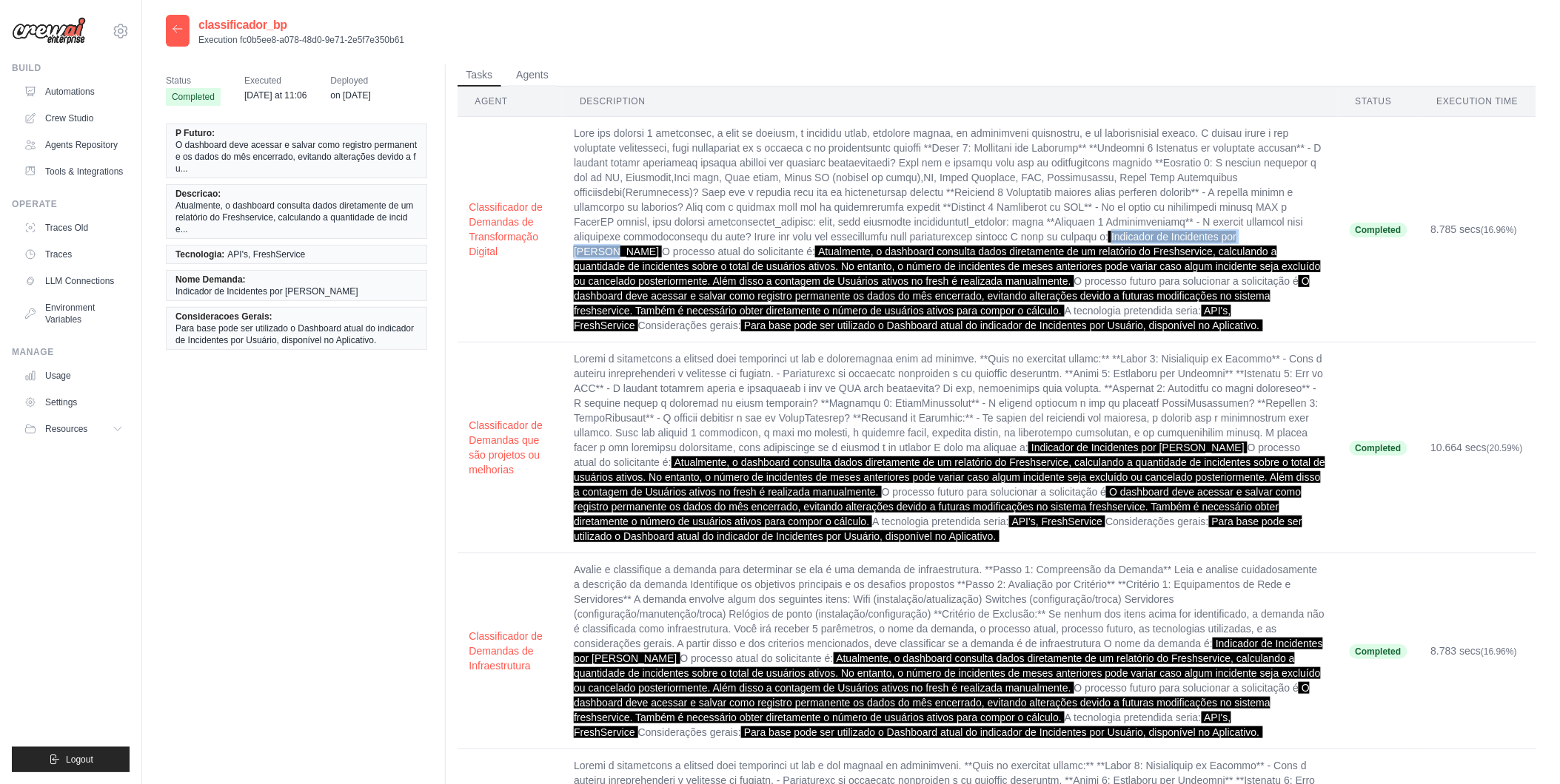
drag, startPoint x: 1074, startPoint y: 234, endPoint x: 1233, endPoint y: 234, distance: 159.0
click at [1233, 234] on span "Indicador de Incidentes por [PERSON_NAME]" at bounding box center [905, 244] width 663 height 27
copy span "Indicador de Incidentes por [PERSON_NAME]"
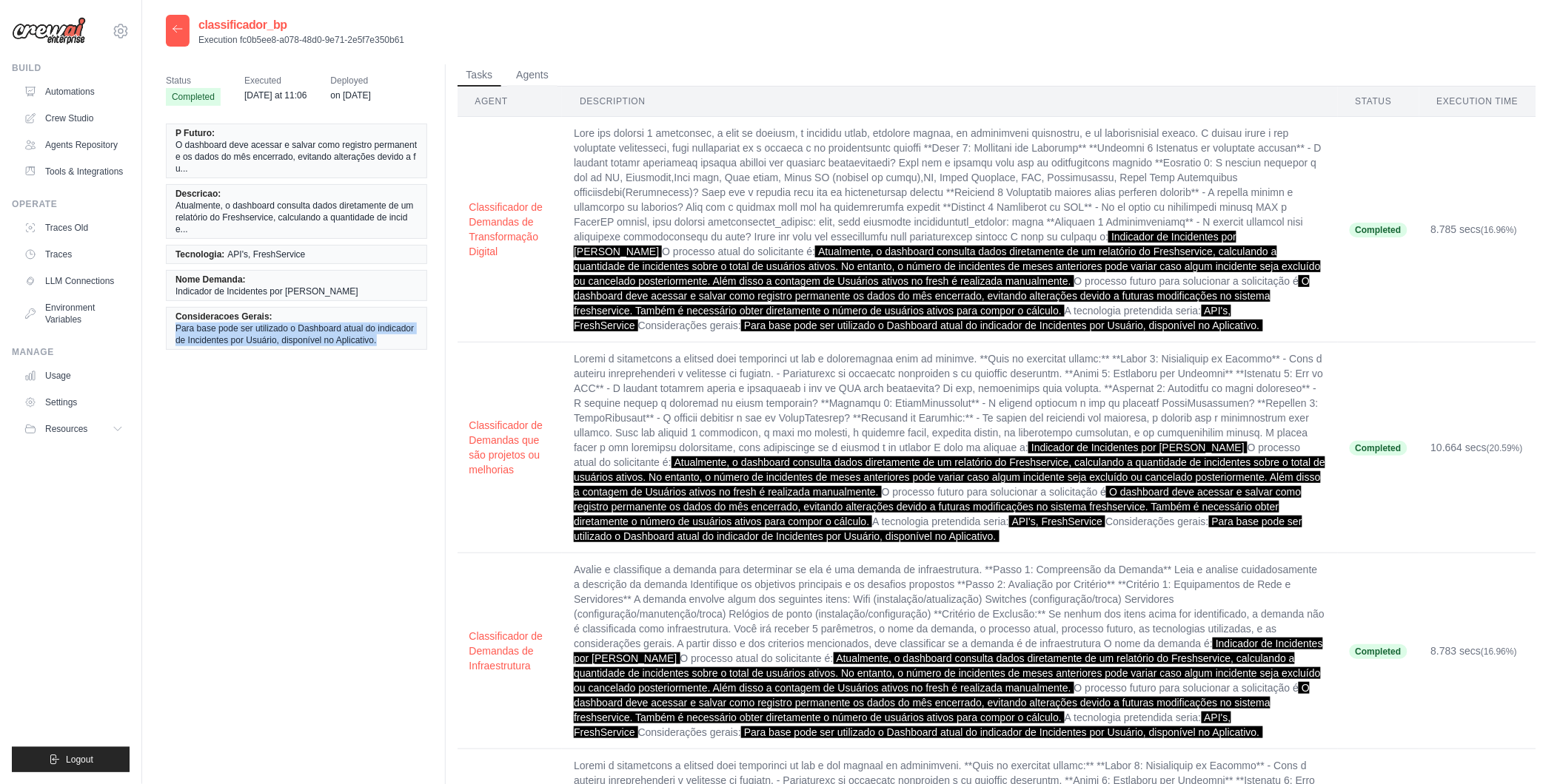
drag, startPoint x: 381, startPoint y: 327, endPoint x: 157, endPoint y: 316, distance: 224.3
copy span "Para base pode ser utilizado o Dashboard atual do indicador de Incidentes por U…"
drag, startPoint x: 227, startPoint y: 254, endPoint x: 307, endPoint y: 254, distance: 80.0
click at [307, 254] on li "Tecnologia: API's, FreshService" at bounding box center [297, 254] width 262 height 20
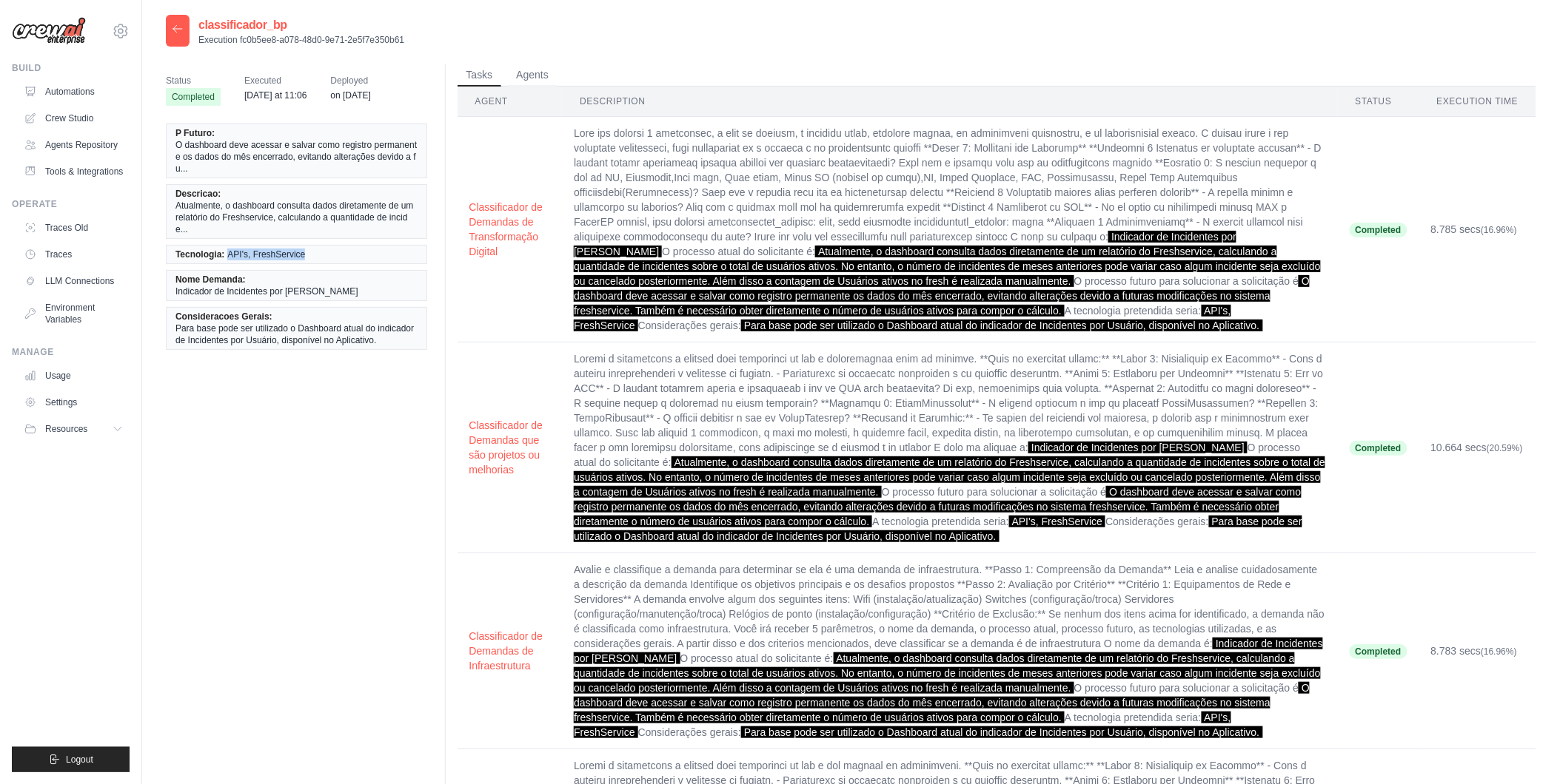
copy span "API's, FreshService"
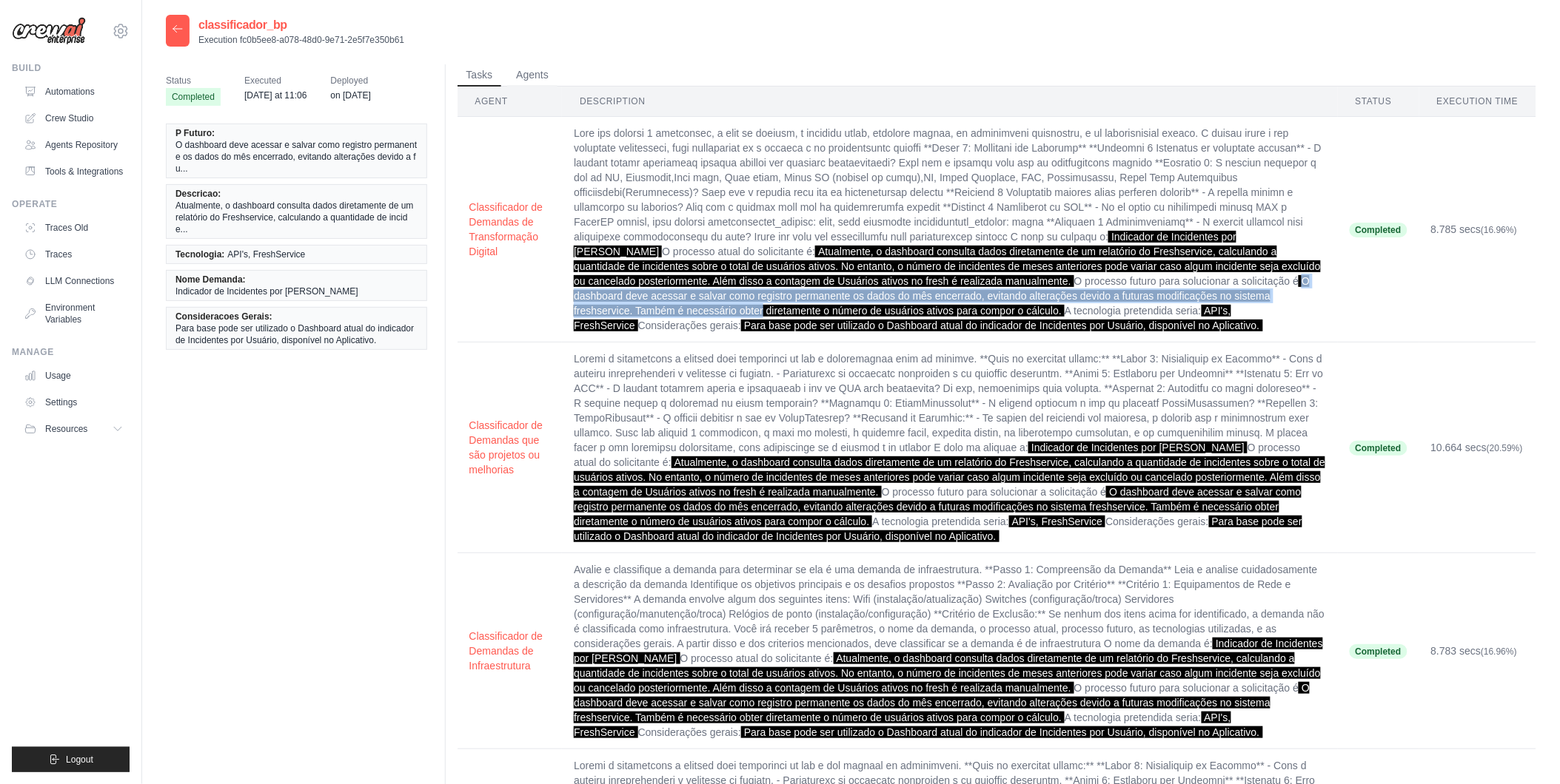
drag, startPoint x: 1115, startPoint y: 281, endPoint x: 1281, endPoint y: 294, distance: 166.5
click at [1281, 294] on td "Indicador de Incidentes por Usuário O processo atual do solicitante é: Atualmen…" at bounding box center [949, 230] width 776 height 226
copy span "O dashboard deve acessar e salvar como registro permanente os dados do mês ence…"
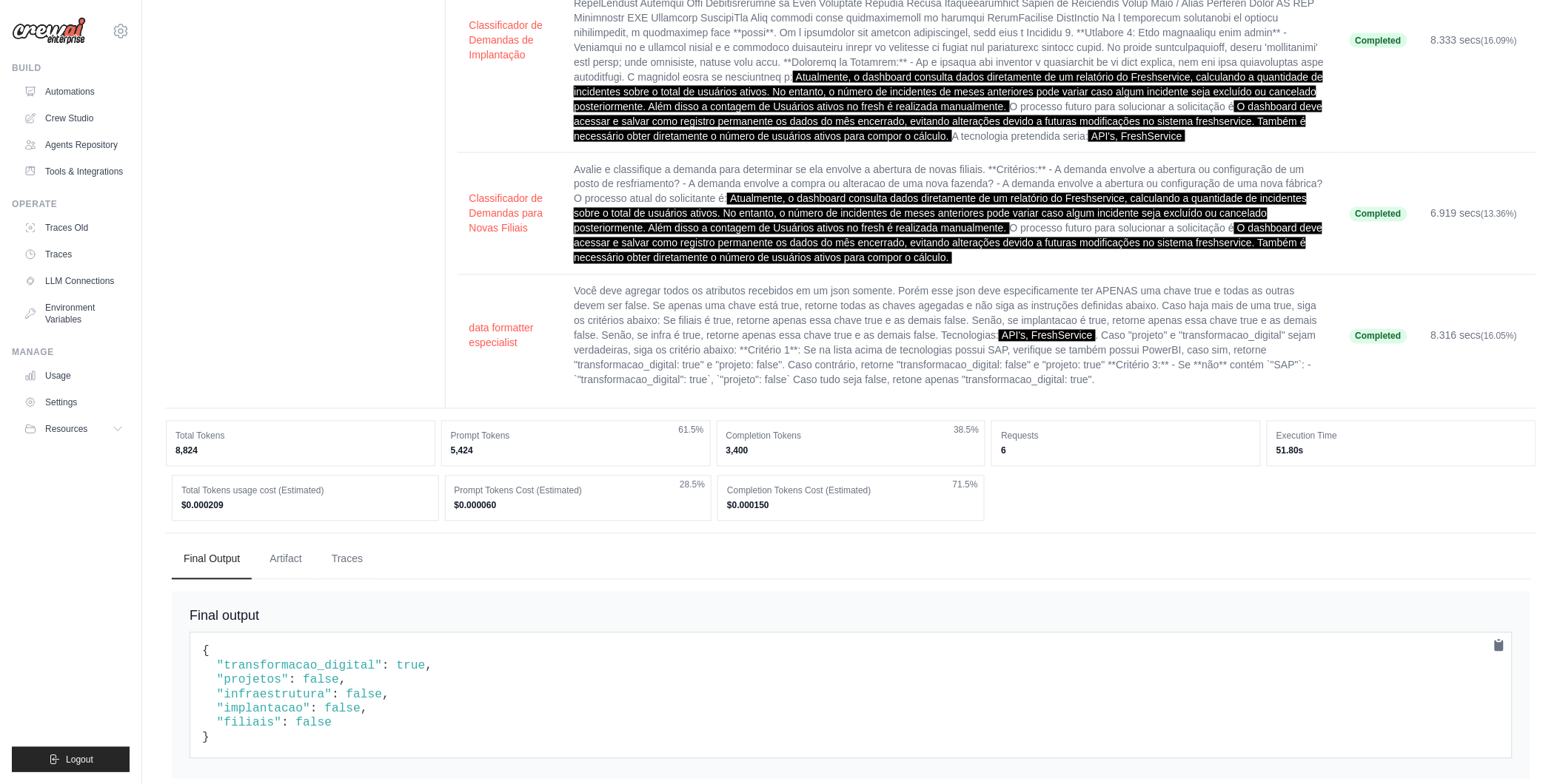
scroll to position [840, 0]
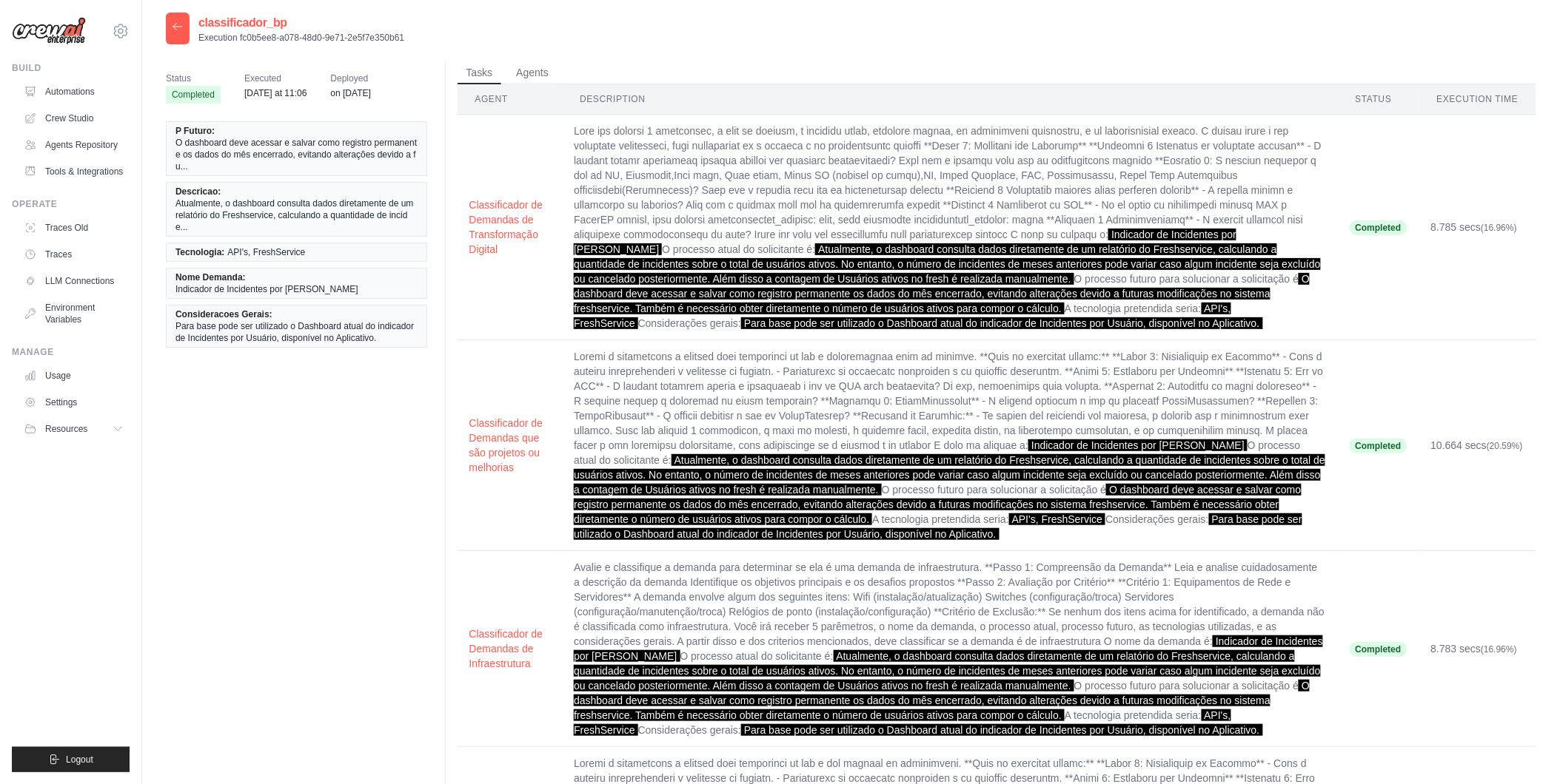
scroll to position [0, 0]
